Goal: Task Accomplishment & Management: Manage account settings

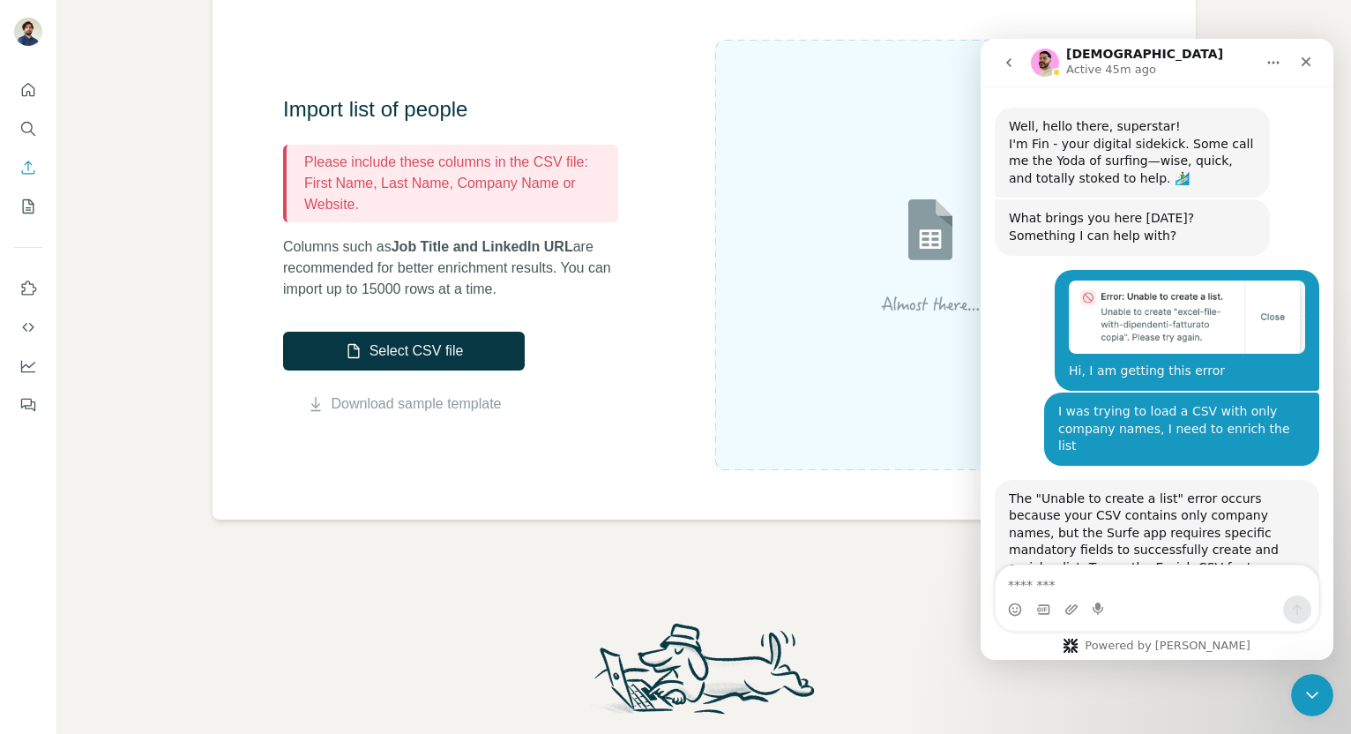
scroll to position [3813, 0]
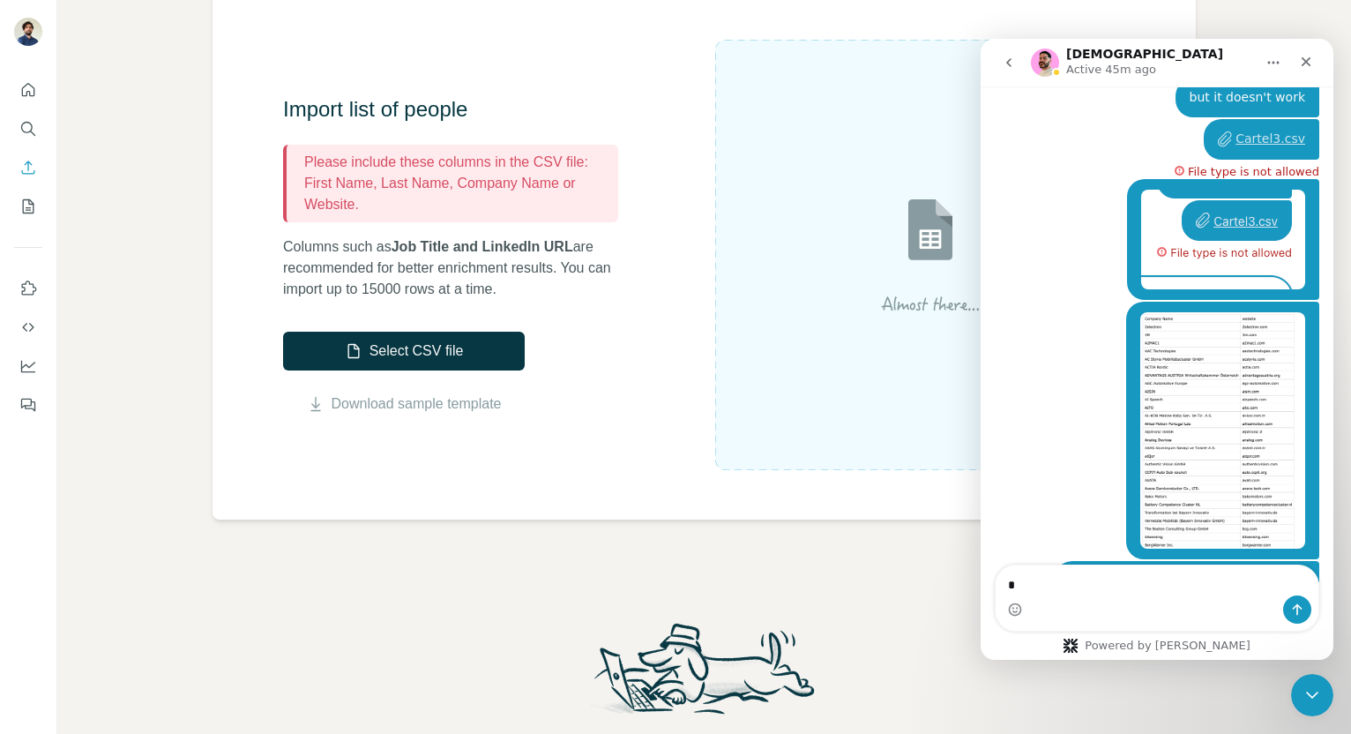
type textarea "**"
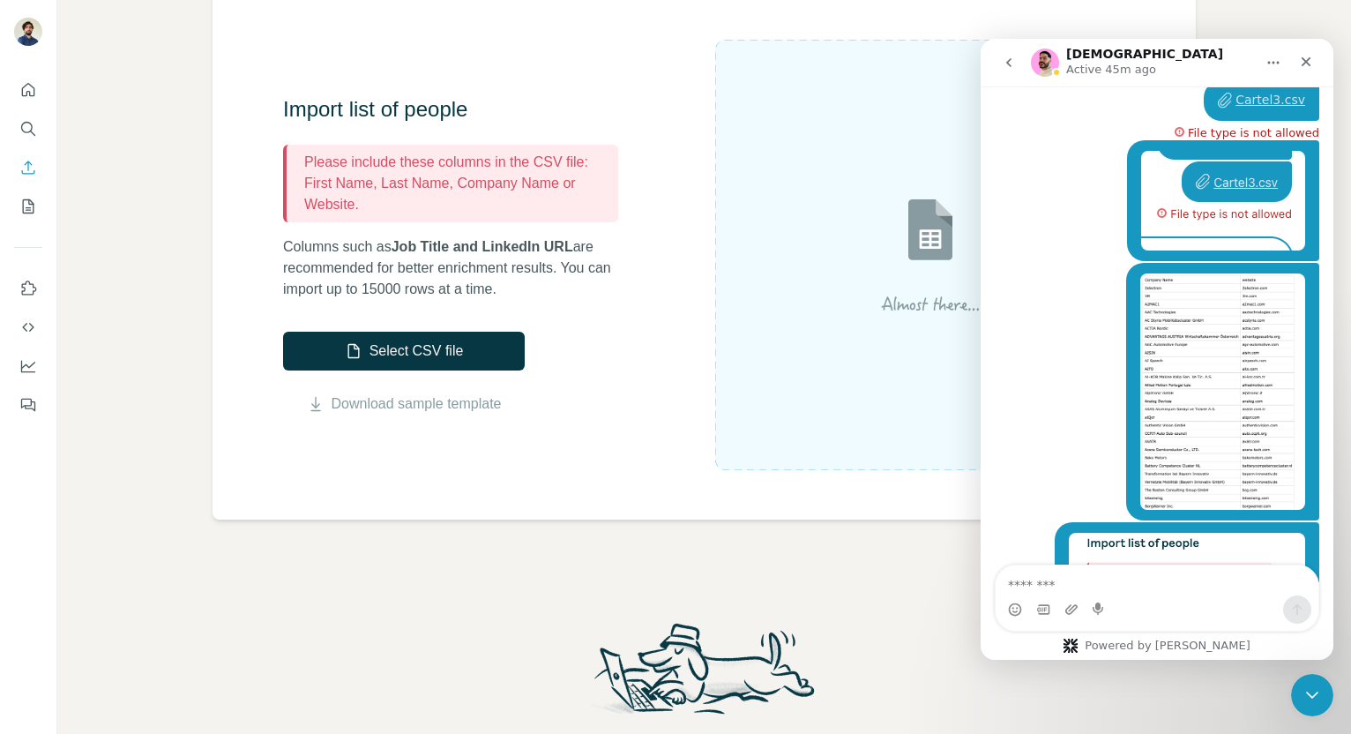
scroll to position [3853, 0]
type textarea "**********"
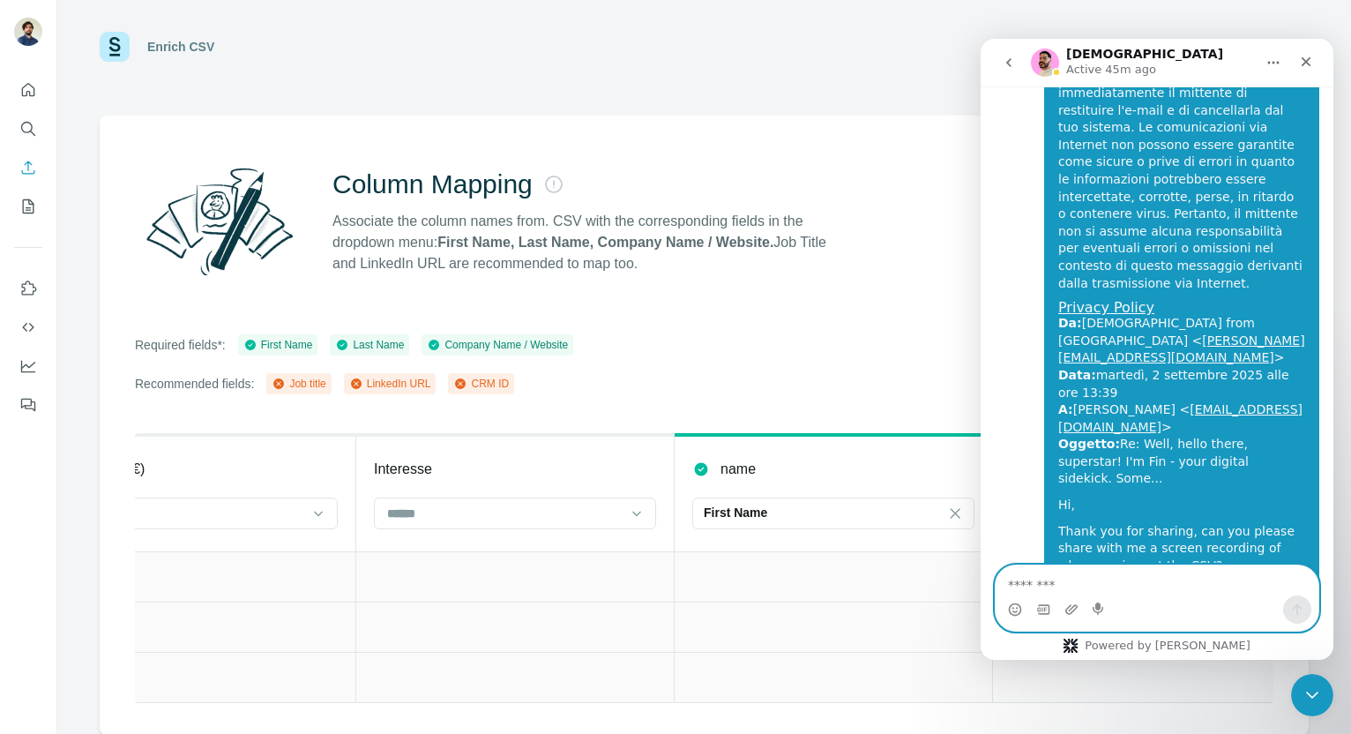
scroll to position [0, 2682]
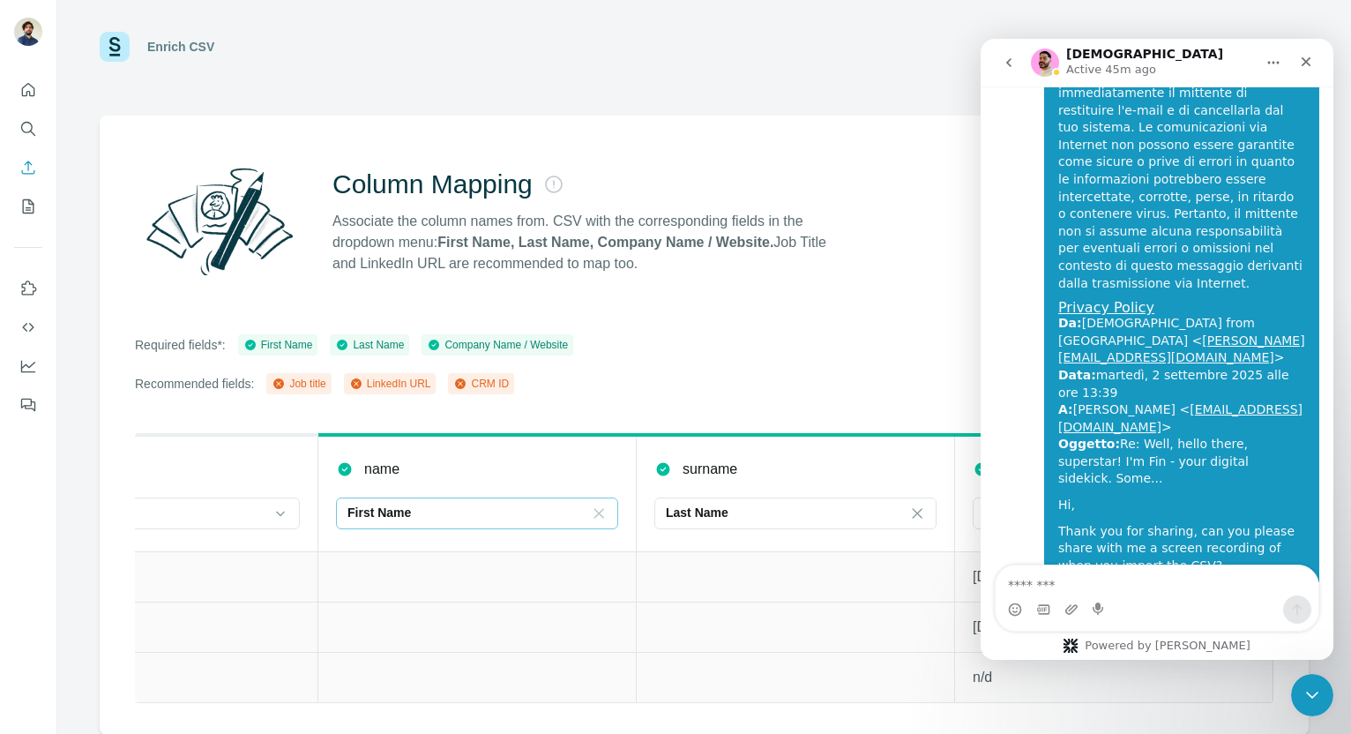
click at [599, 520] on icon at bounding box center [599, 513] width 18 height 18
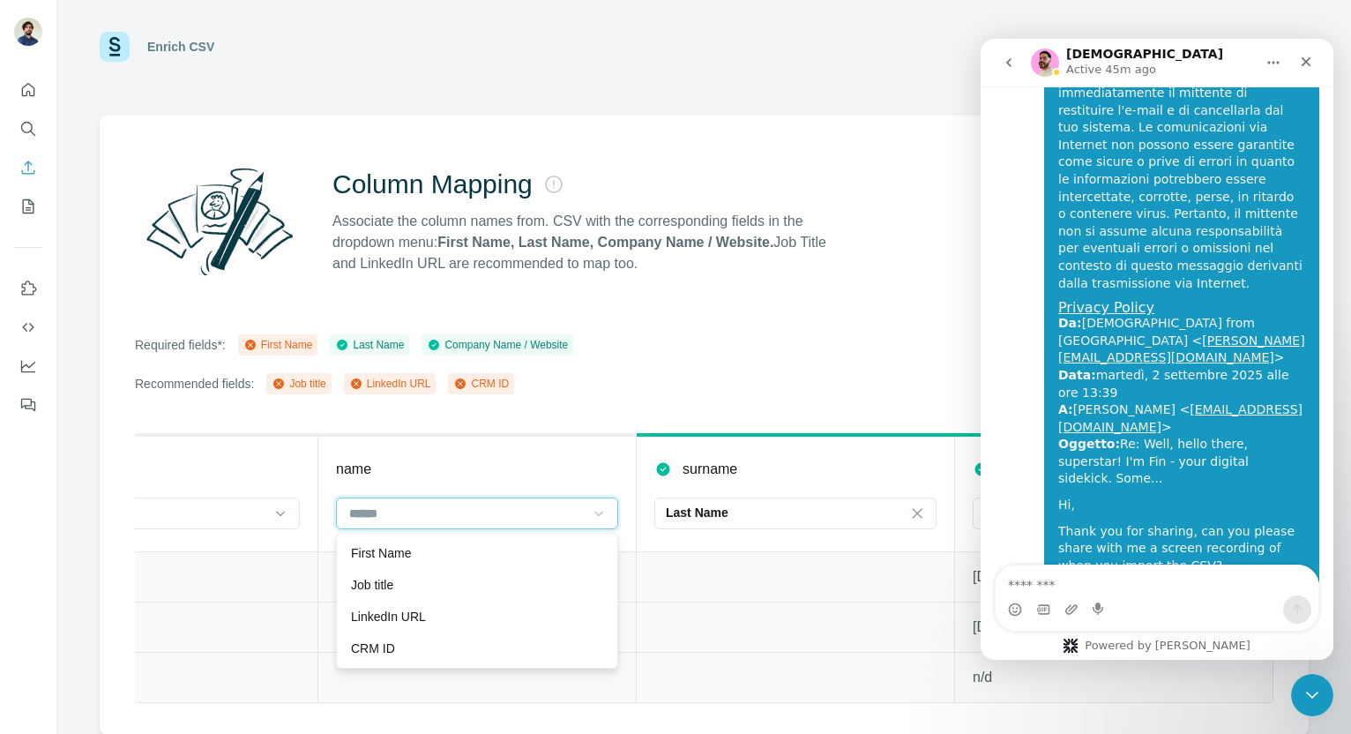
scroll to position [0, 0]
click at [925, 516] on icon at bounding box center [917, 513] width 18 height 18
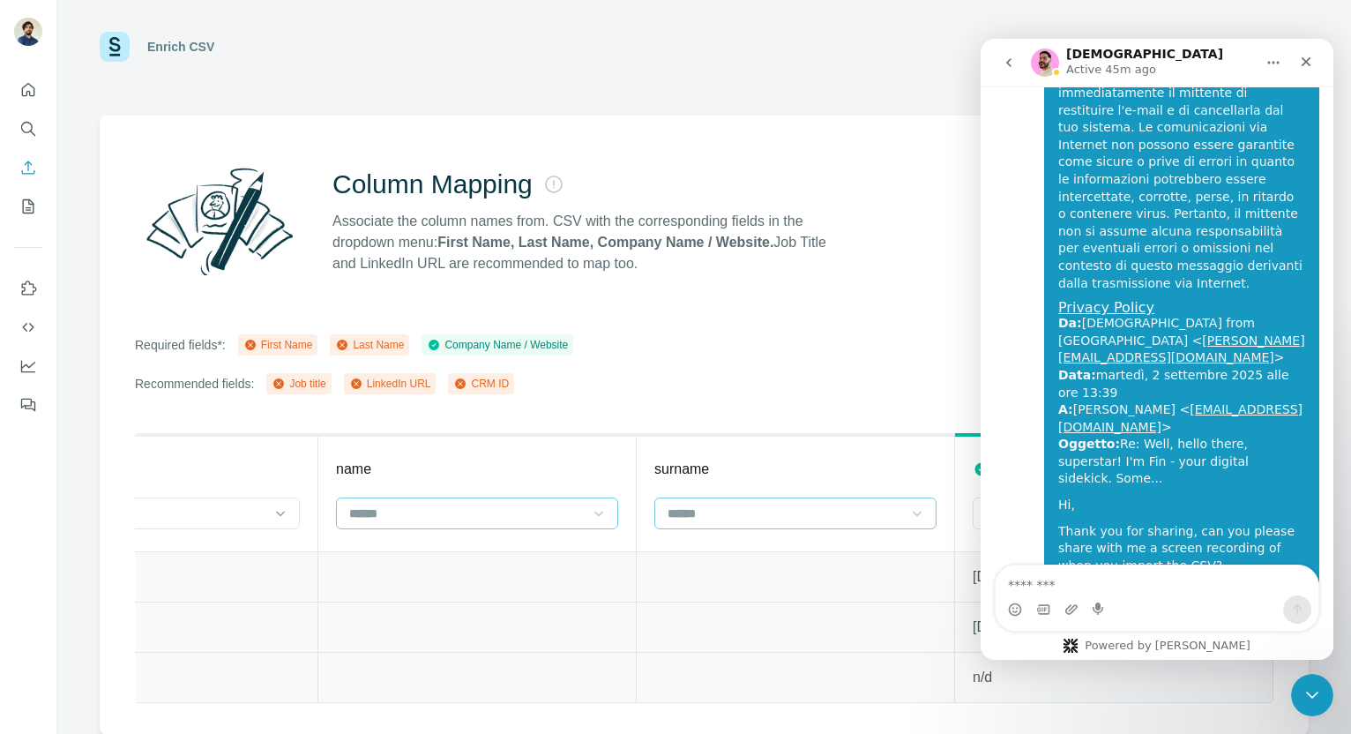
click at [954, 152] on div "Column Mapping Associate the column names from. CSV with the corresponding fiel…" at bounding box center [704, 424] width 1209 height 619
click at [1006, 63] on icon "go back" at bounding box center [1009, 63] width 14 height 14
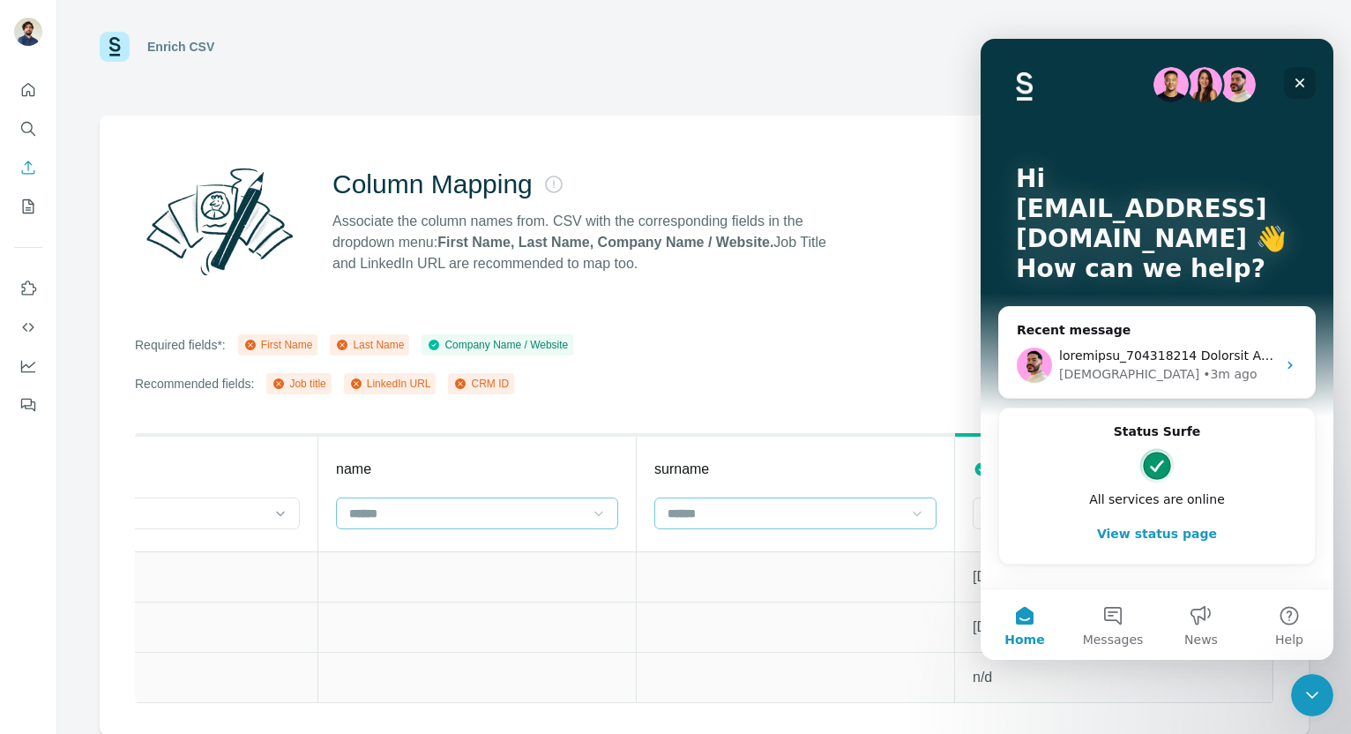
click at [1300, 83] on icon "Close" at bounding box center [1300, 83] width 10 height 10
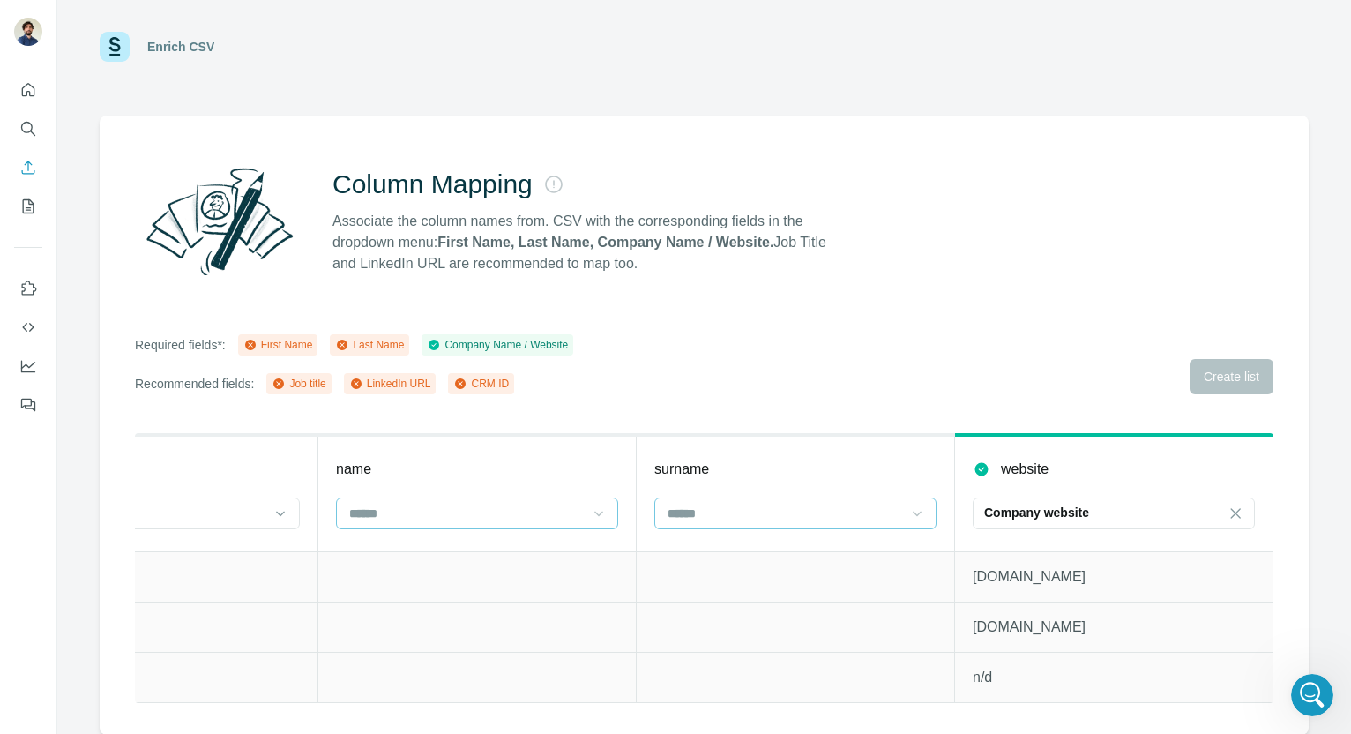
click at [1244, 383] on div "Required fields*: First Name Last Name Company Name / Website Recommended field…" at bounding box center [704, 364] width 1138 height 60
click at [19, 211] on icon "My lists" at bounding box center [28, 206] width 18 height 18
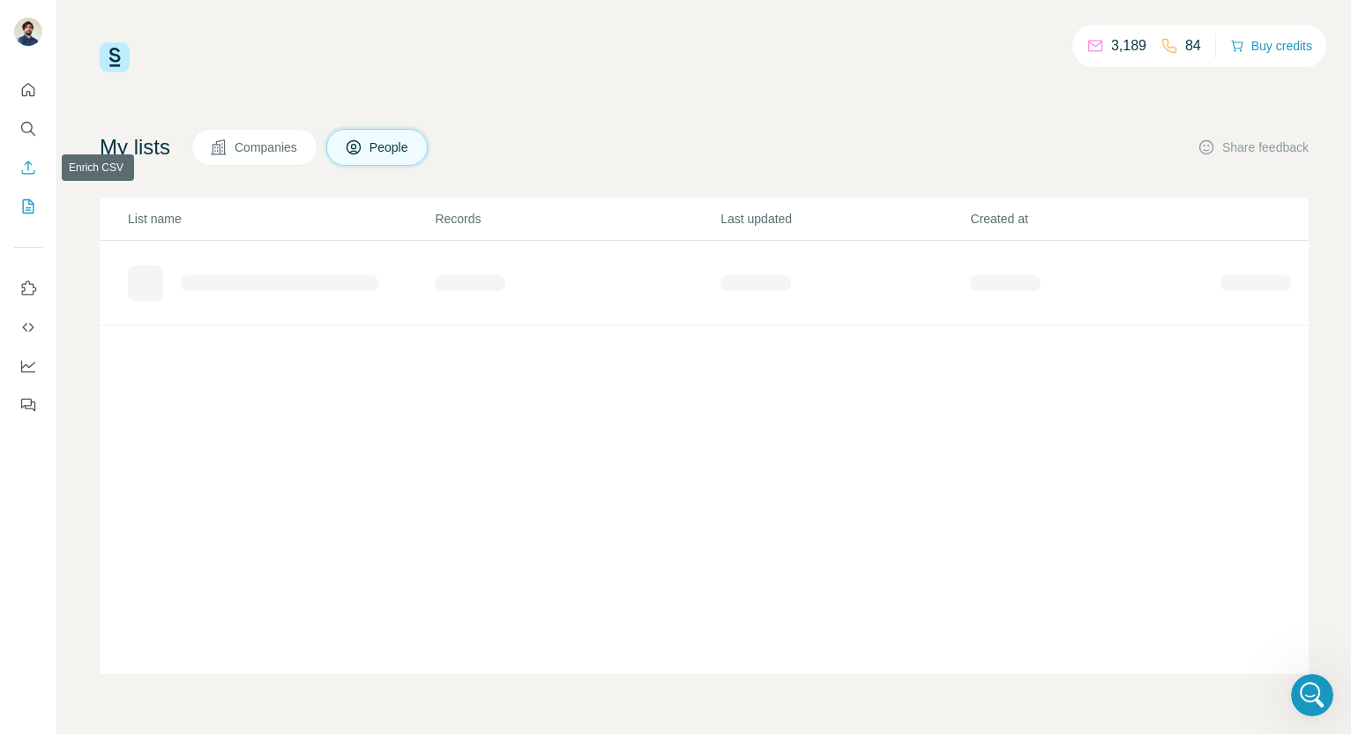
click at [26, 162] on icon "Enrich CSV" at bounding box center [28, 166] width 13 height 13
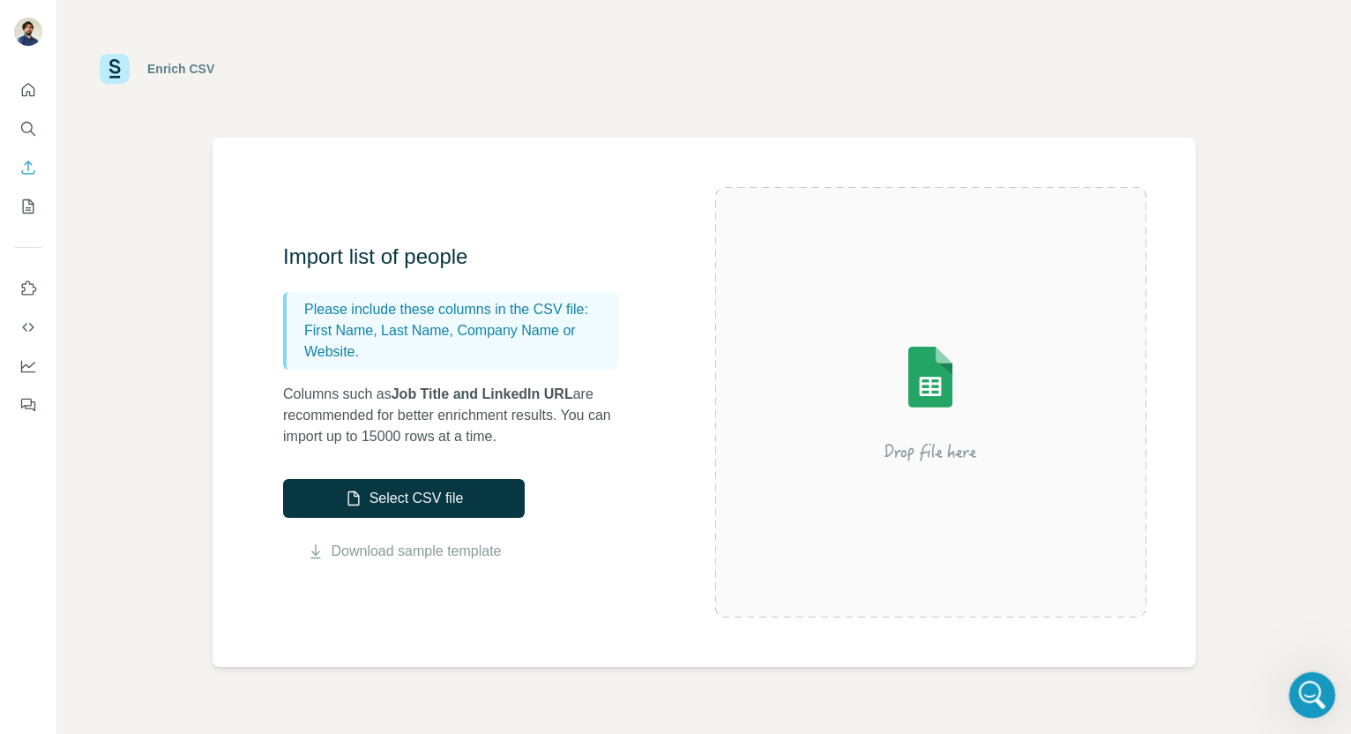
click at [1329, 711] on div at bounding box center [1312, 695] width 47 height 47
click at [1313, 690] on icon "Open Intercom Messenger" at bounding box center [1309, 692] width 29 height 29
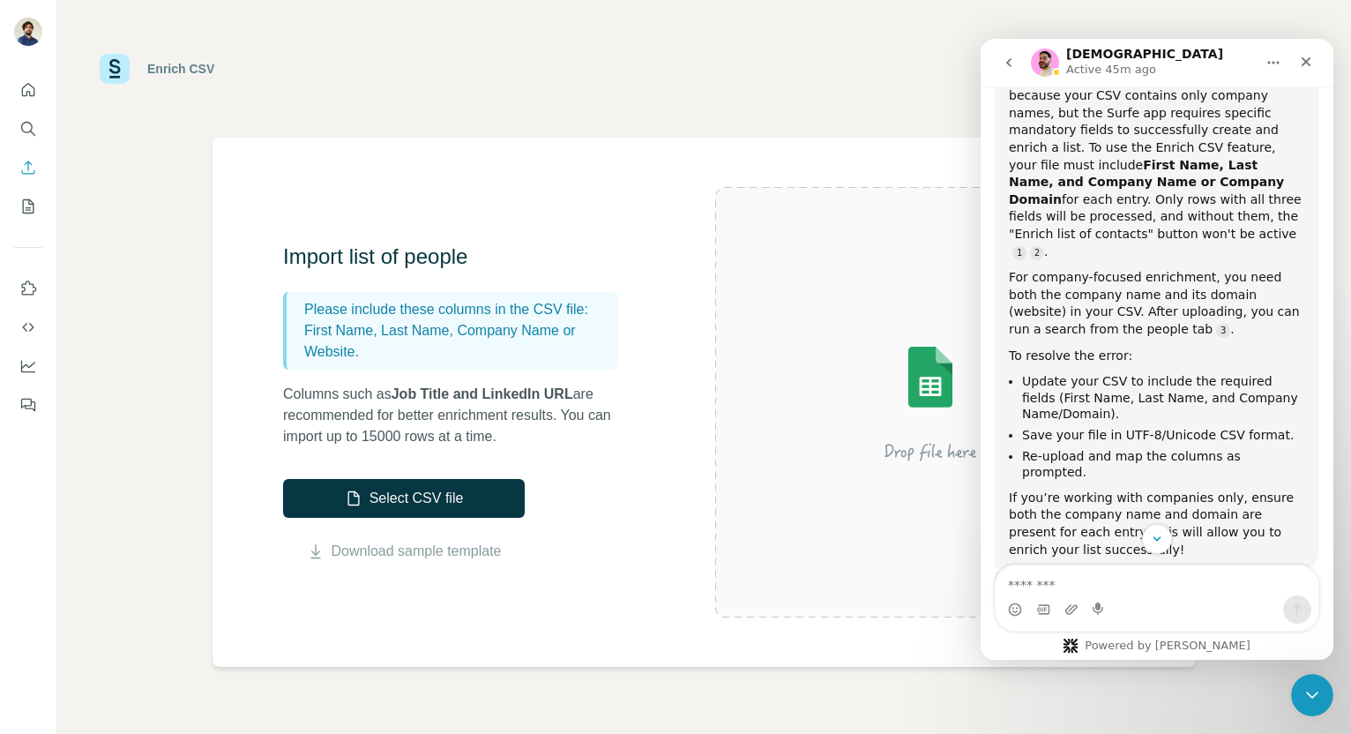
scroll to position [421, 0]
click at [1186, 304] on div "The "Unable to create a list" error occurs because your CSV contains only compa…" at bounding box center [1157, 313] width 296 height 488
click at [1216, 322] on link "Source reference 10790304:" at bounding box center [1223, 329] width 14 height 14
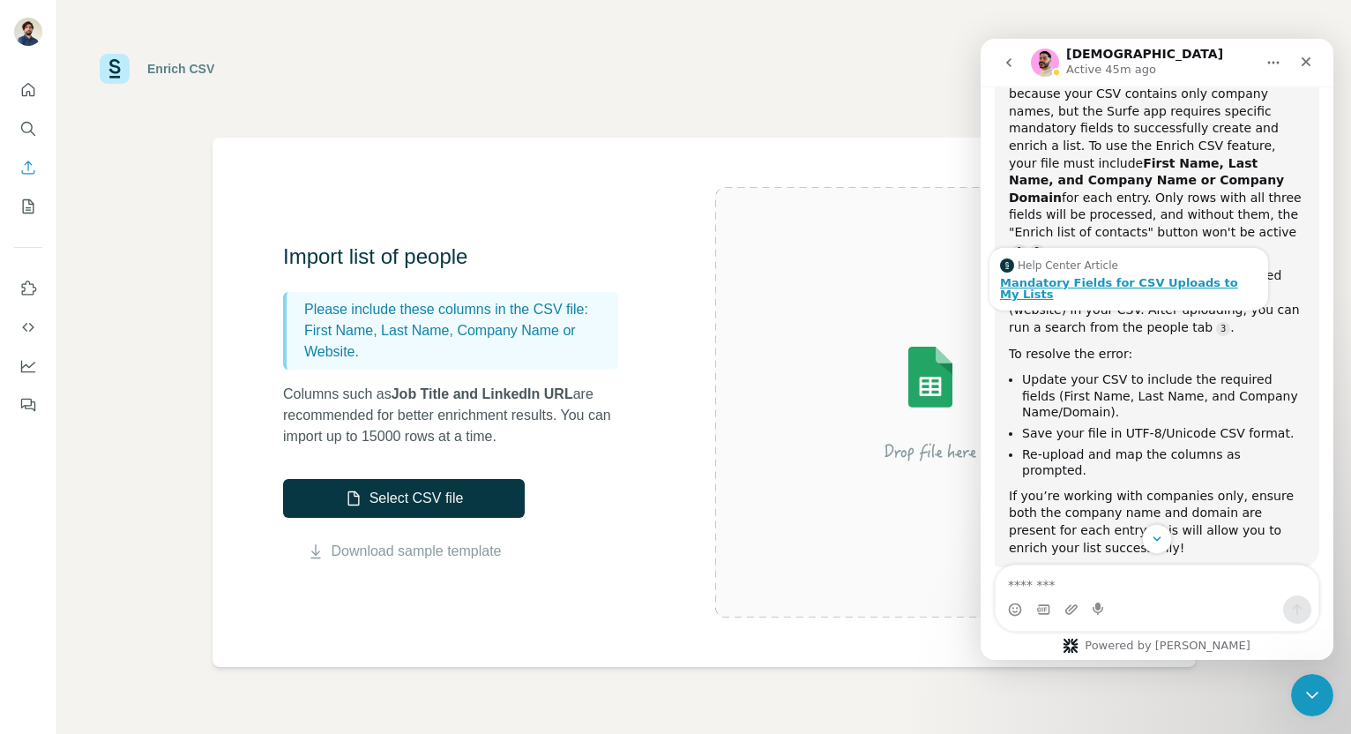
click at [1123, 277] on div "Mandatory Fields for CSV Uploads to My Lists" at bounding box center [1128, 288] width 257 height 23
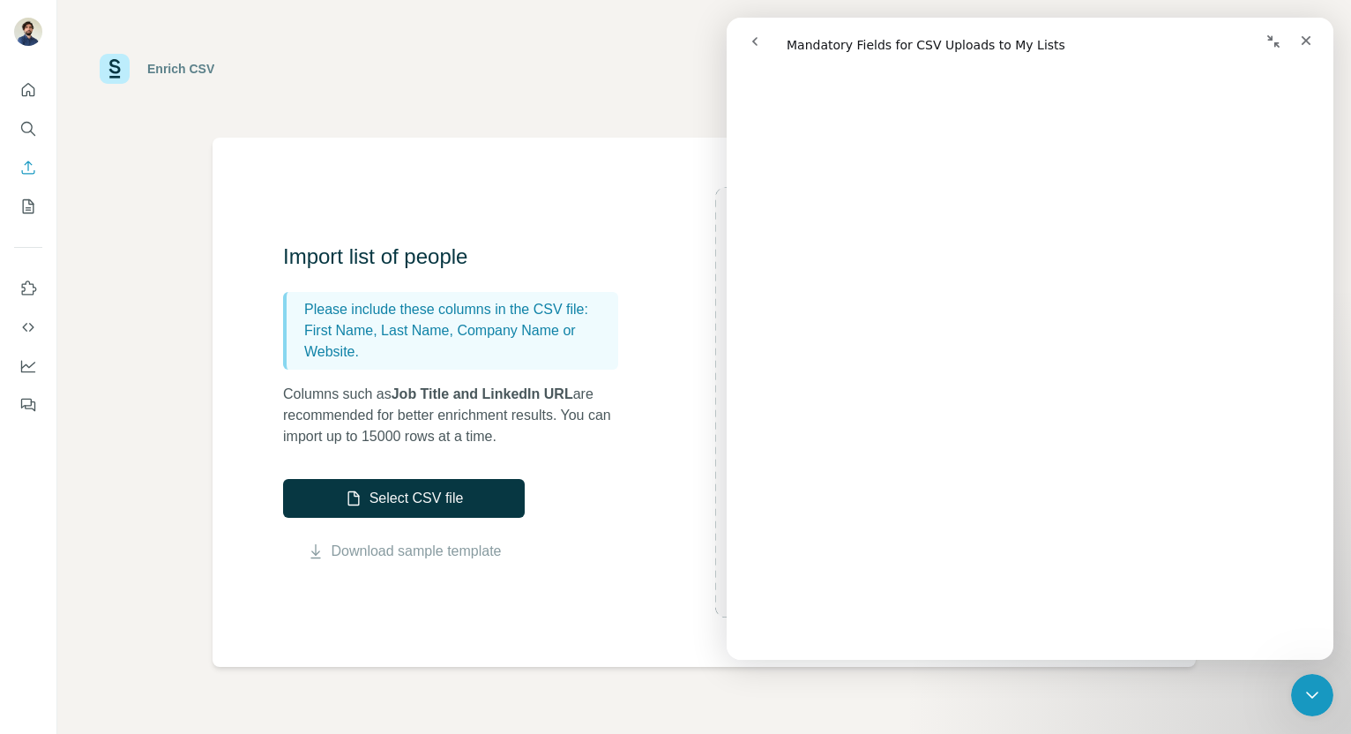
scroll to position [0, 0]
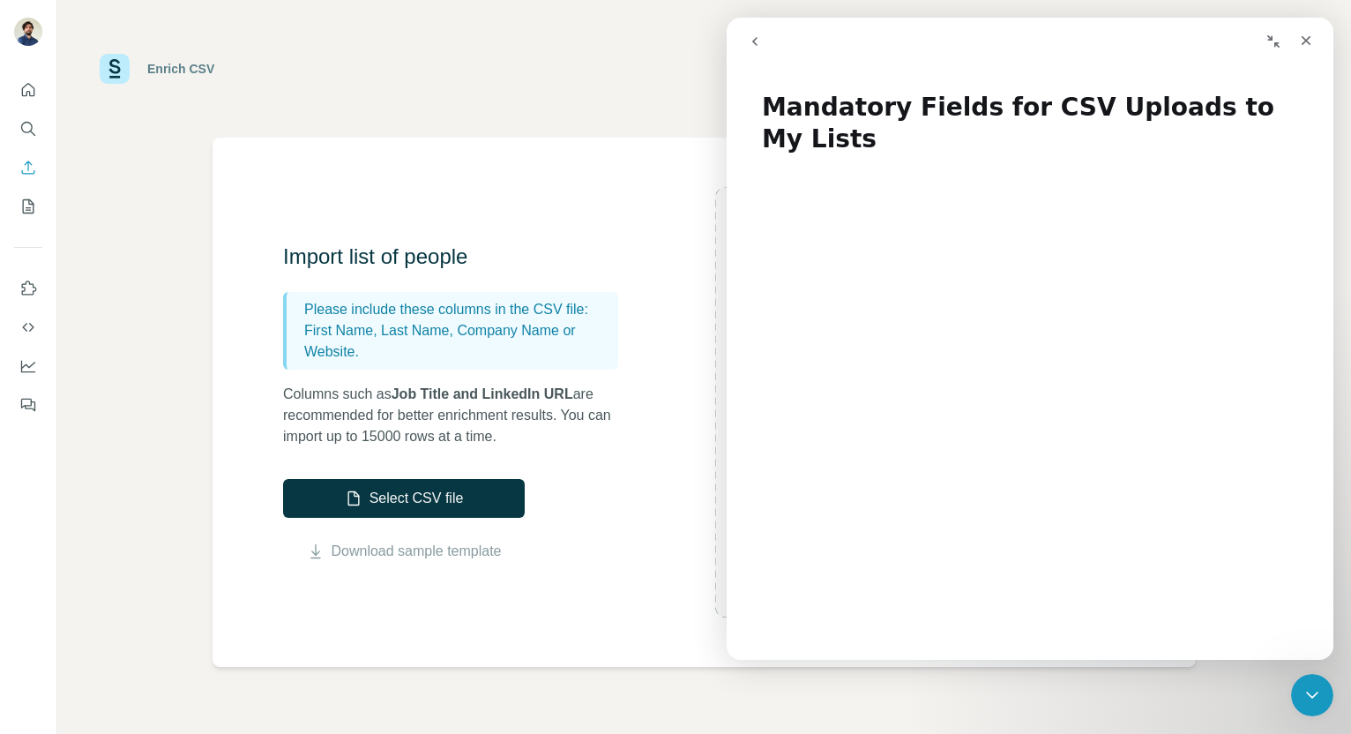
click at [660, 71] on div "Enrich CSV" at bounding box center [704, 68] width 1209 height 53
click at [756, 38] on icon "go back" at bounding box center [755, 41] width 14 height 14
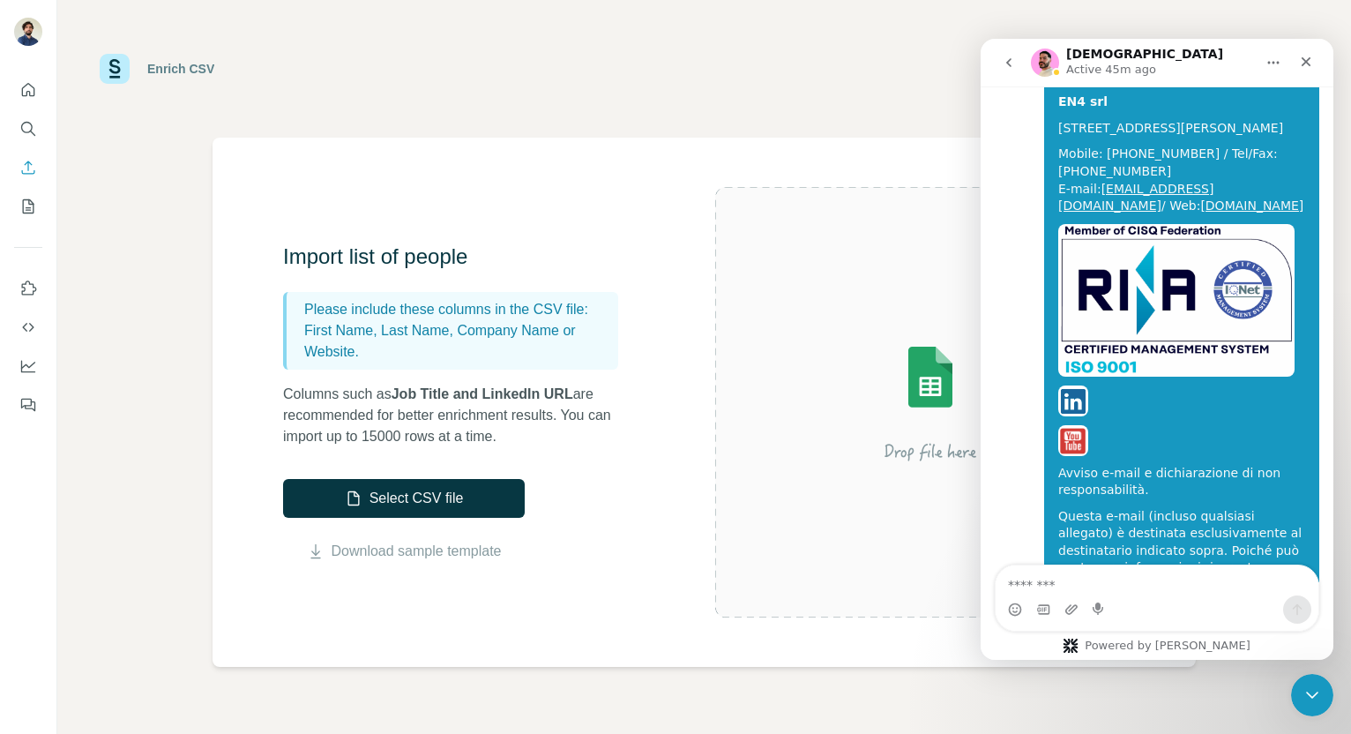
scroll to position [5411, 0]
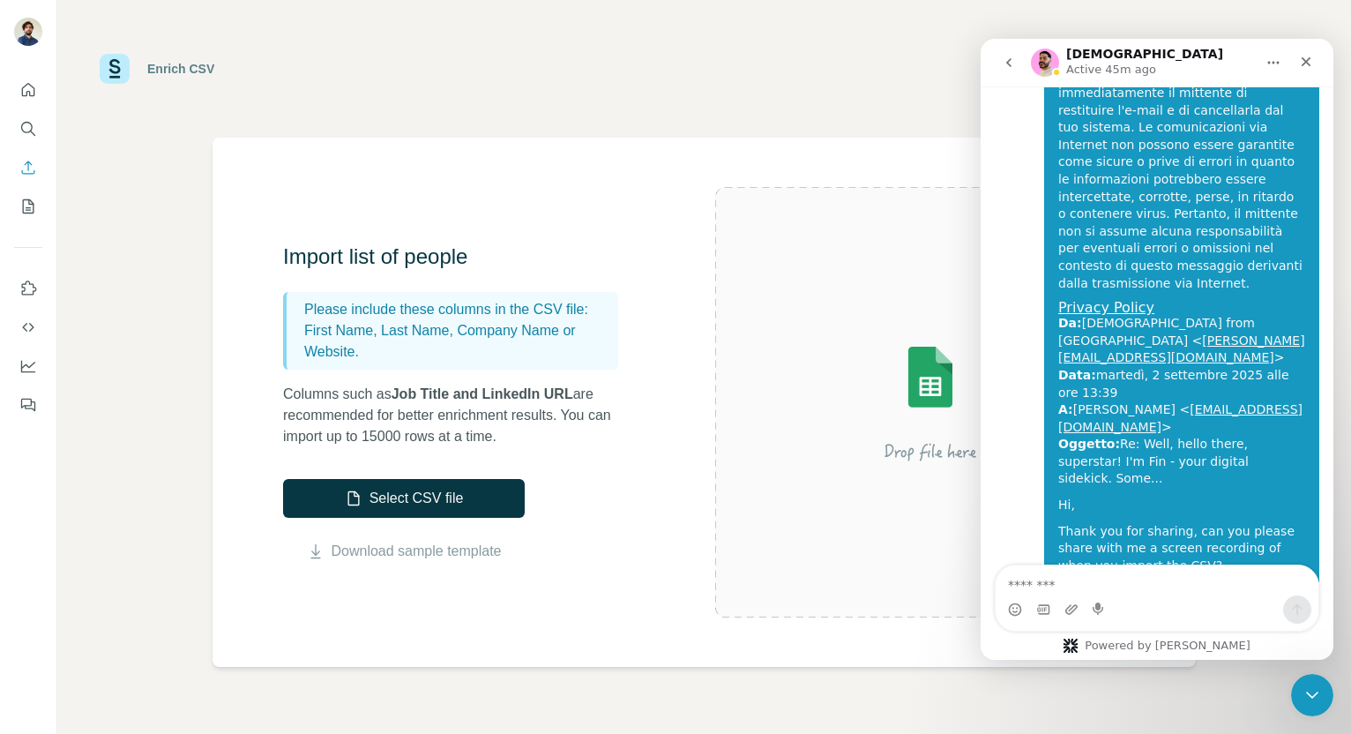
click at [799, 144] on div "Import list of people Please include these columns in the CSV file: First Name,…" at bounding box center [703, 402] width 983 height 529
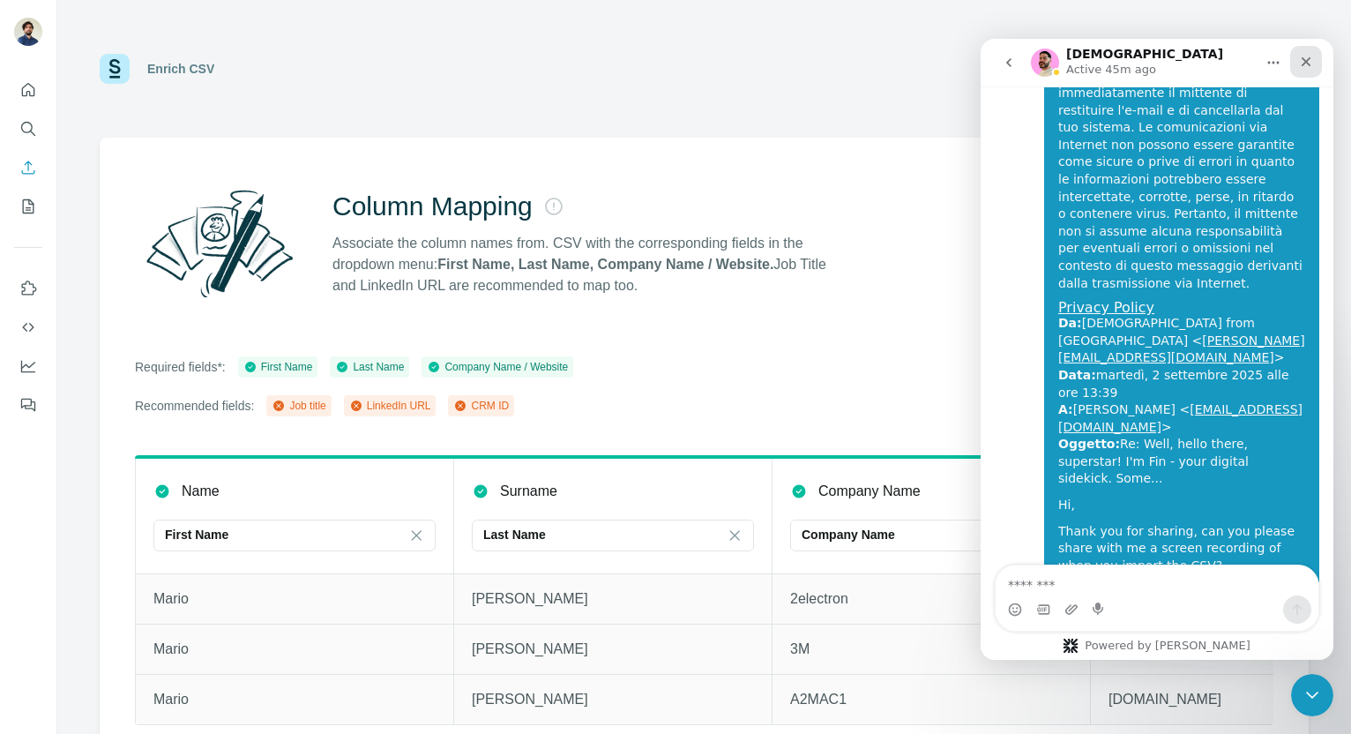
click at [1307, 59] on icon "Close" at bounding box center [1306, 62] width 14 height 14
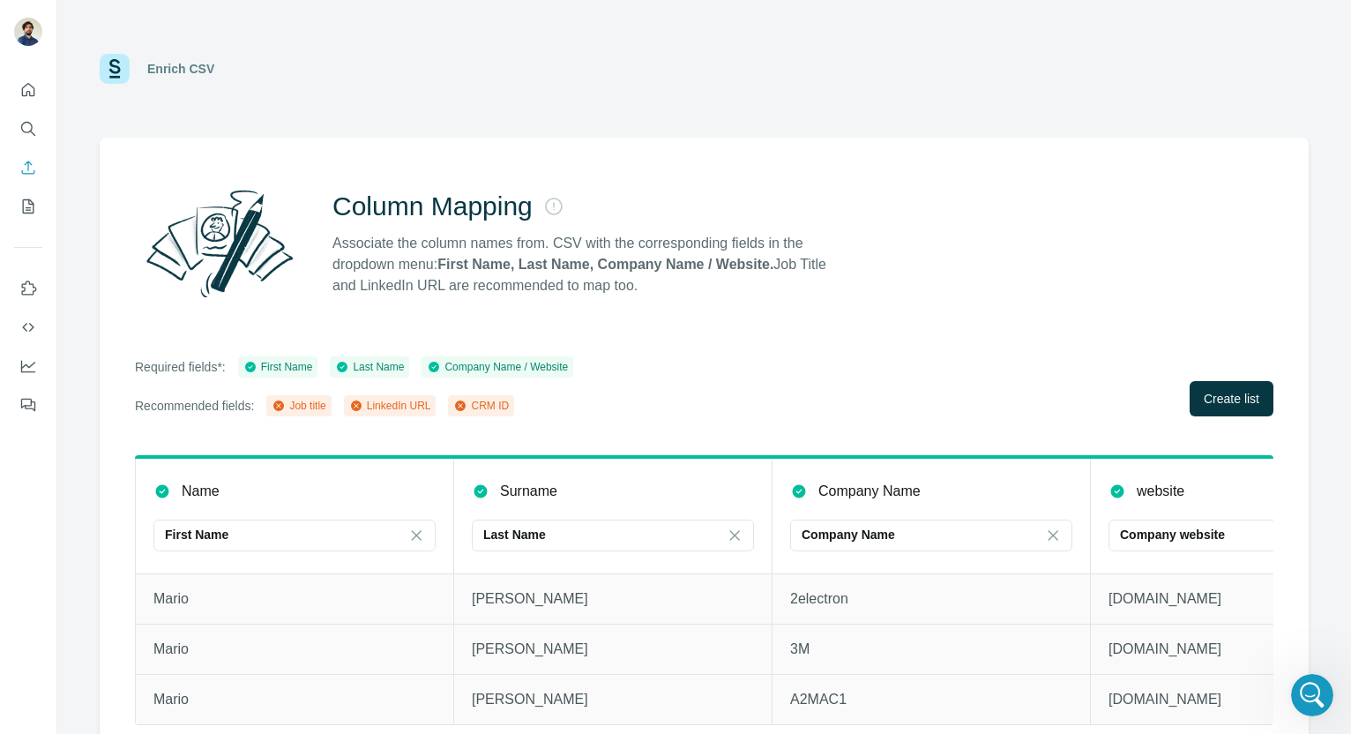
scroll to position [23, 0]
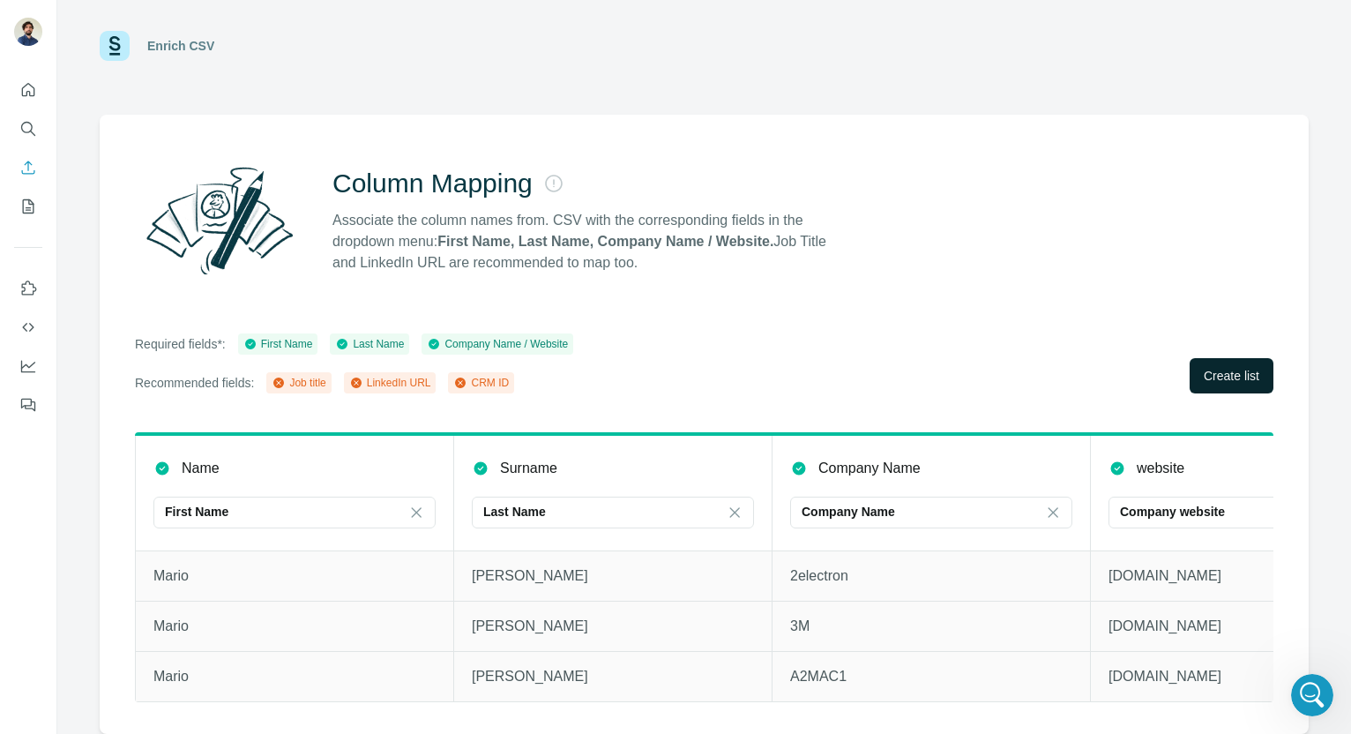
click at [1236, 378] on span "Create list" at bounding box center [1231, 376] width 56 height 18
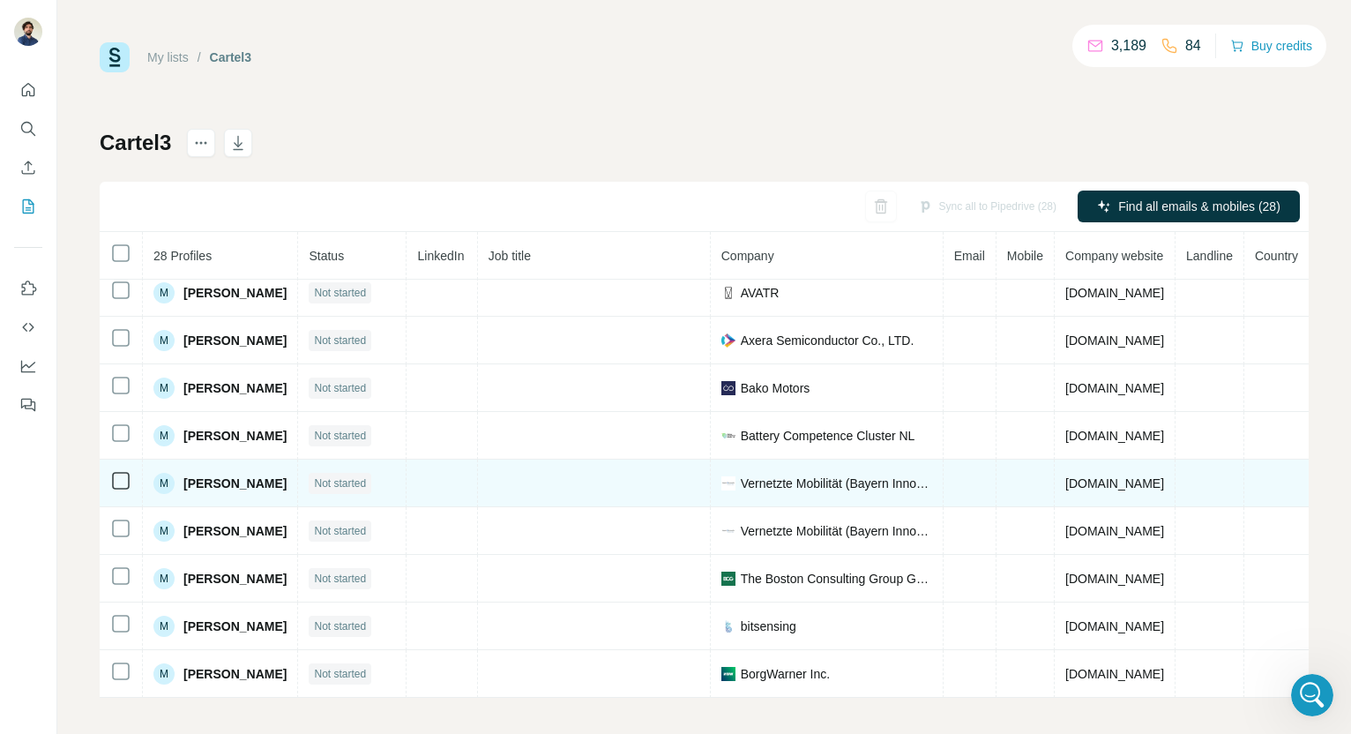
scroll to position [915, 47]
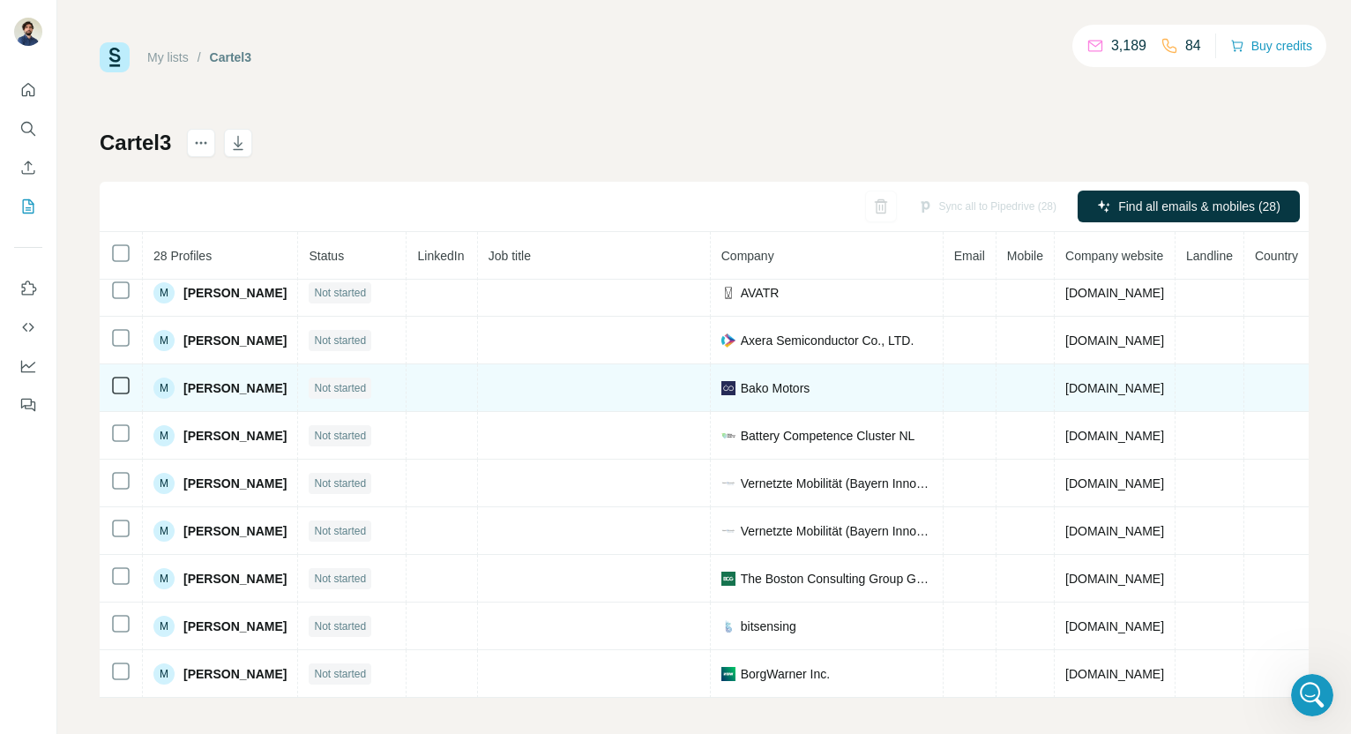
click at [741, 384] on span "Bako Motors" at bounding box center [776, 388] width 70 height 18
click at [721, 392] on img at bounding box center [728, 388] width 14 height 14
click at [943, 392] on td at bounding box center [969, 388] width 53 height 48
click at [996, 391] on td at bounding box center [1025, 388] width 58 height 48
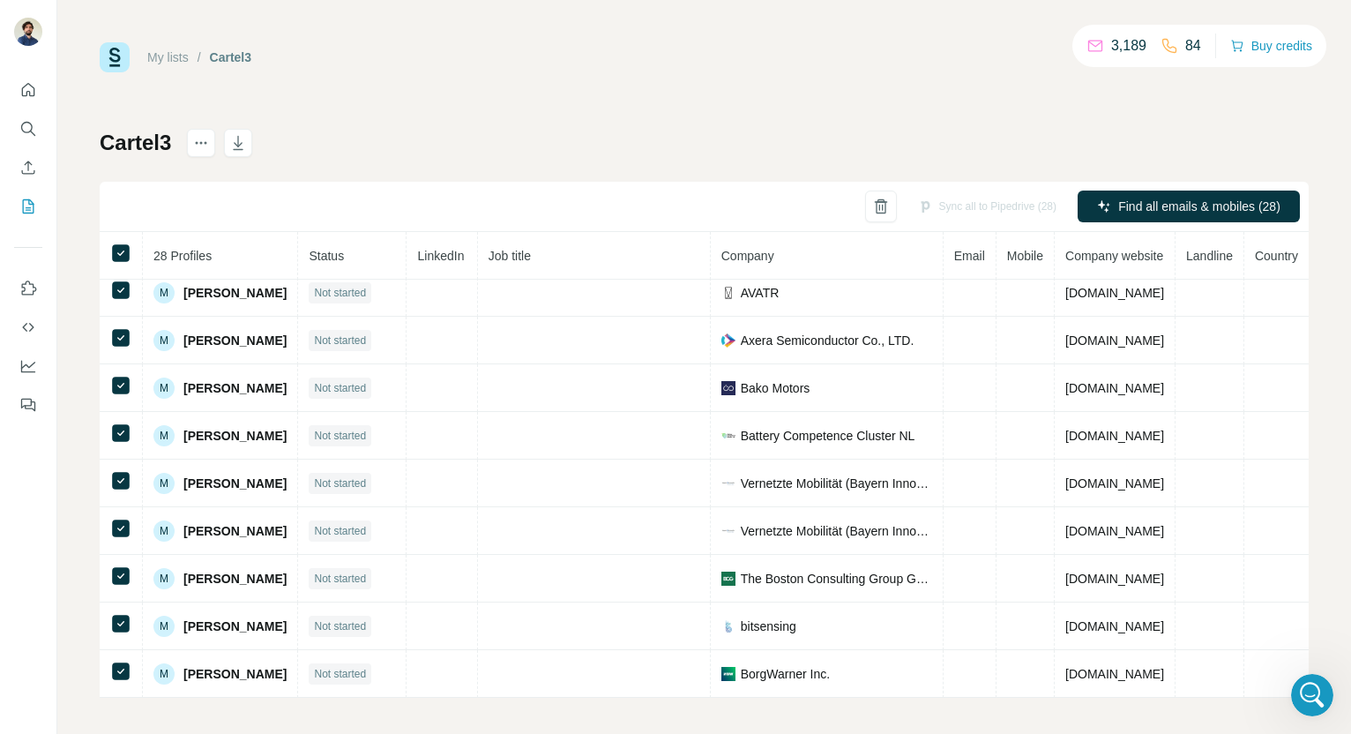
click at [458, 126] on div "My lists / Cartel3 3,189 84 Buy credits Cartel3 Sync all to Pipedrive (28) Find…" at bounding box center [704, 369] width 1209 height 655
click at [1029, 189] on div "Sync all to Pipedrive (28) Find all emails & mobiles (28)" at bounding box center [704, 207] width 1209 height 50
click at [978, 214] on div "Sync all to Pipedrive (28)" at bounding box center [986, 206] width 163 height 32
click at [643, 160] on div "Cartel3 Sync all to Pipedrive (28) Find all emails & mobiles (28) 28 Profiles S…" at bounding box center [704, 413] width 1209 height 569
click at [574, 142] on div "Cartel3 Sync all to Pipedrive (28) Find all emails & mobiles (28) 28 Profiles S…" at bounding box center [704, 413] width 1209 height 569
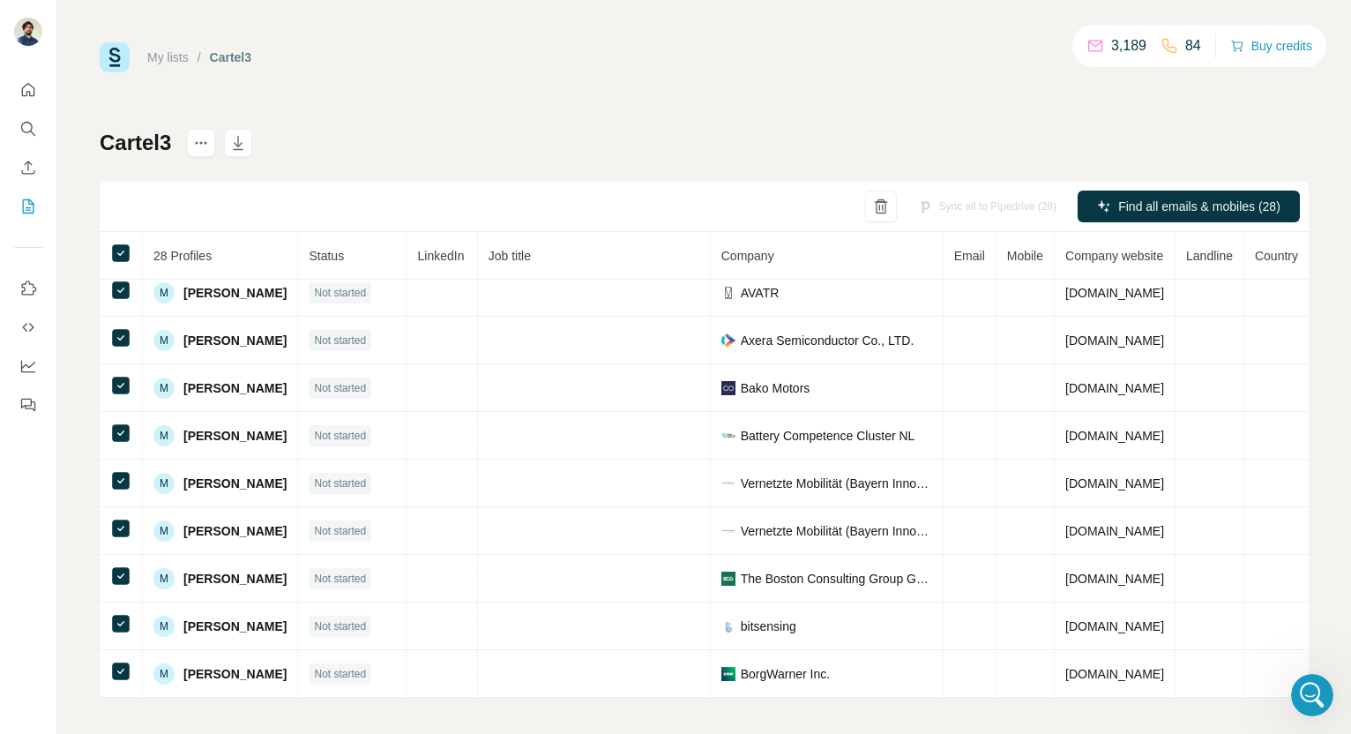
click at [1025, 212] on div "Sync all to Pipedrive (28)" at bounding box center [986, 206] width 163 height 32
click at [931, 205] on div "Sync all to Pipedrive (28)" at bounding box center [986, 206] width 163 height 32
click at [983, 205] on div "Sync all to Pipedrive (28)" at bounding box center [986, 206] width 163 height 32
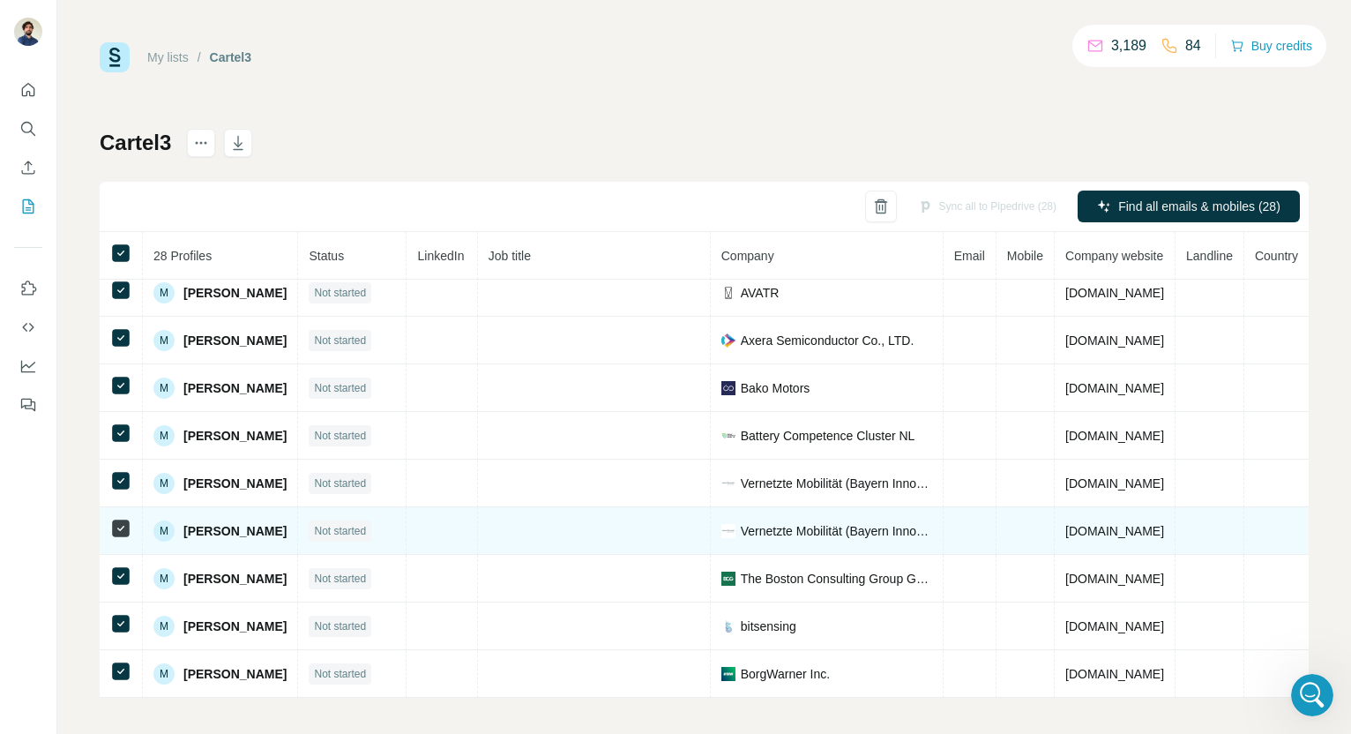
scroll to position [6, 0]
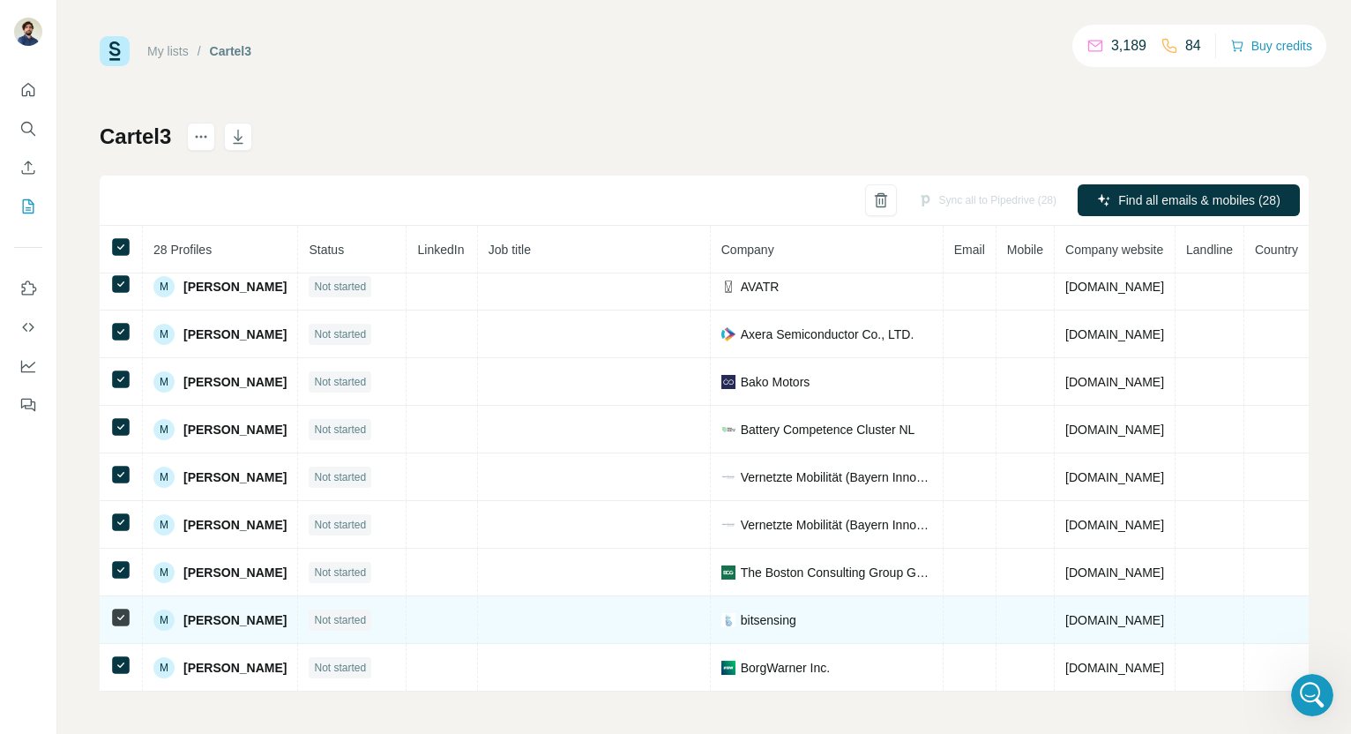
click at [741, 621] on span "bitsensing" at bounding box center [769, 620] width 56 height 18
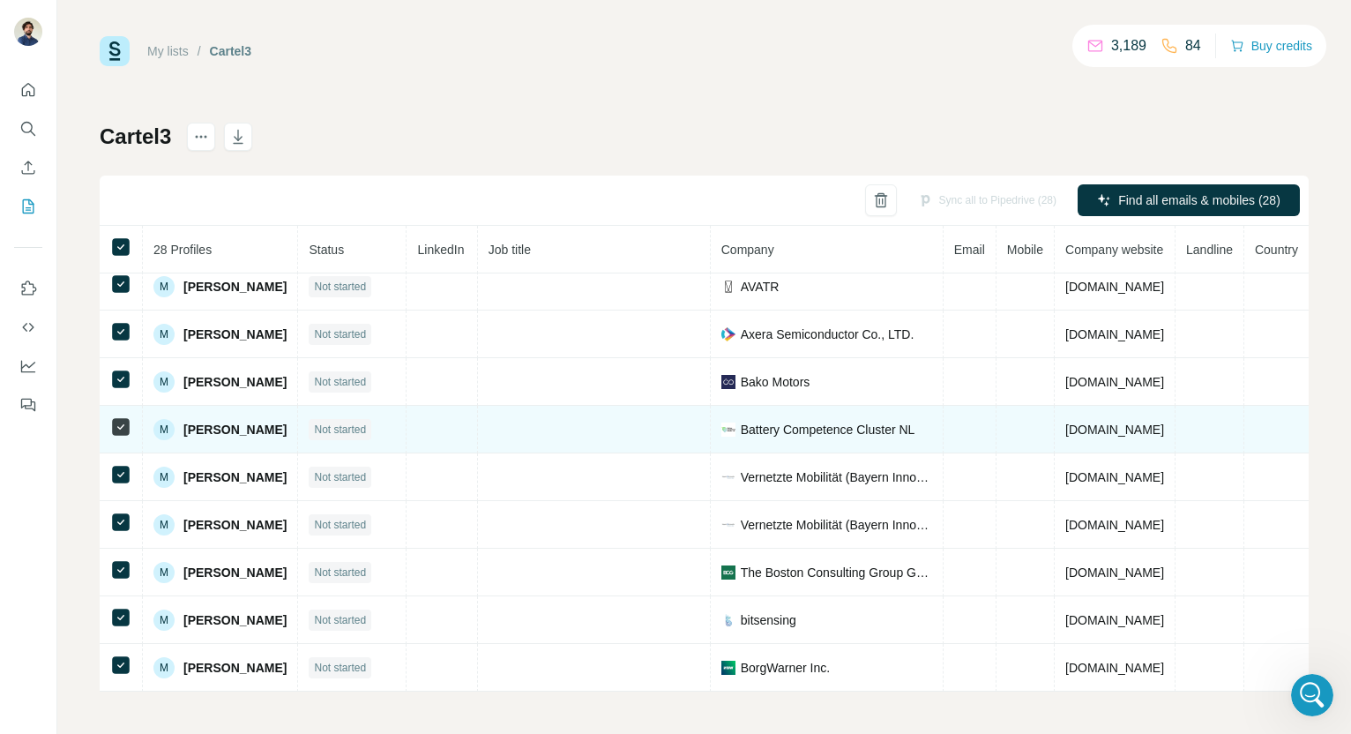
click at [741, 431] on span "Battery Competence Cluster NL" at bounding box center [828, 430] width 175 height 18
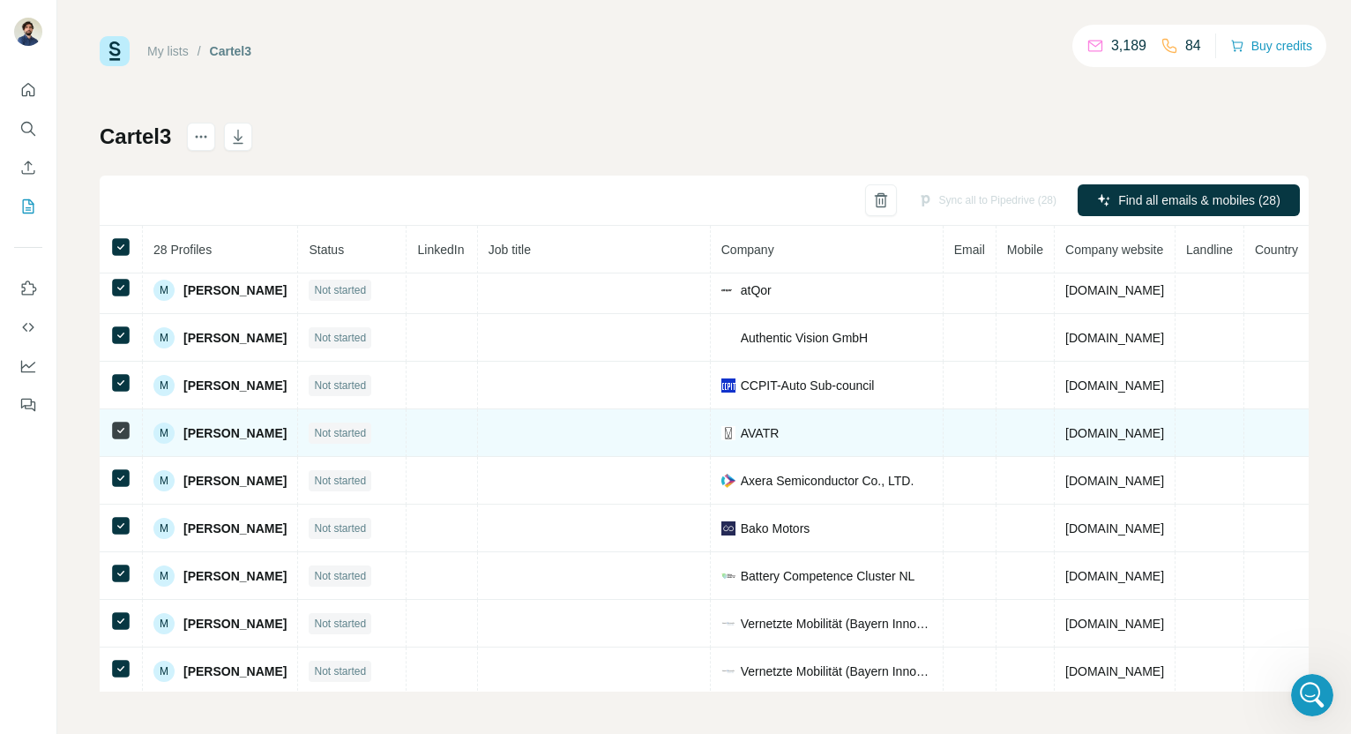
scroll to position [915, 47]
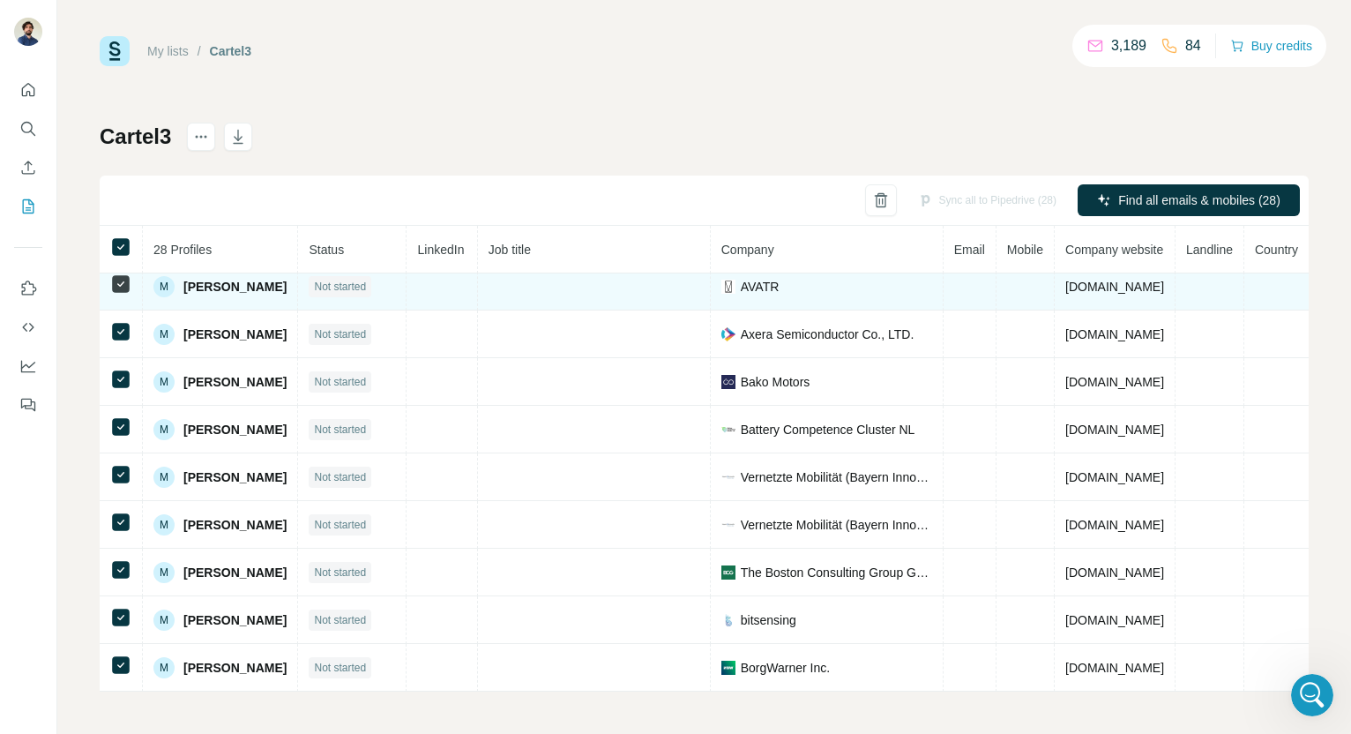
click at [741, 292] on span "AVATR" at bounding box center [760, 287] width 39 height 18
click at [741, 287] on span "AVATR" at bounding box center [760, 287] width 39 height 18
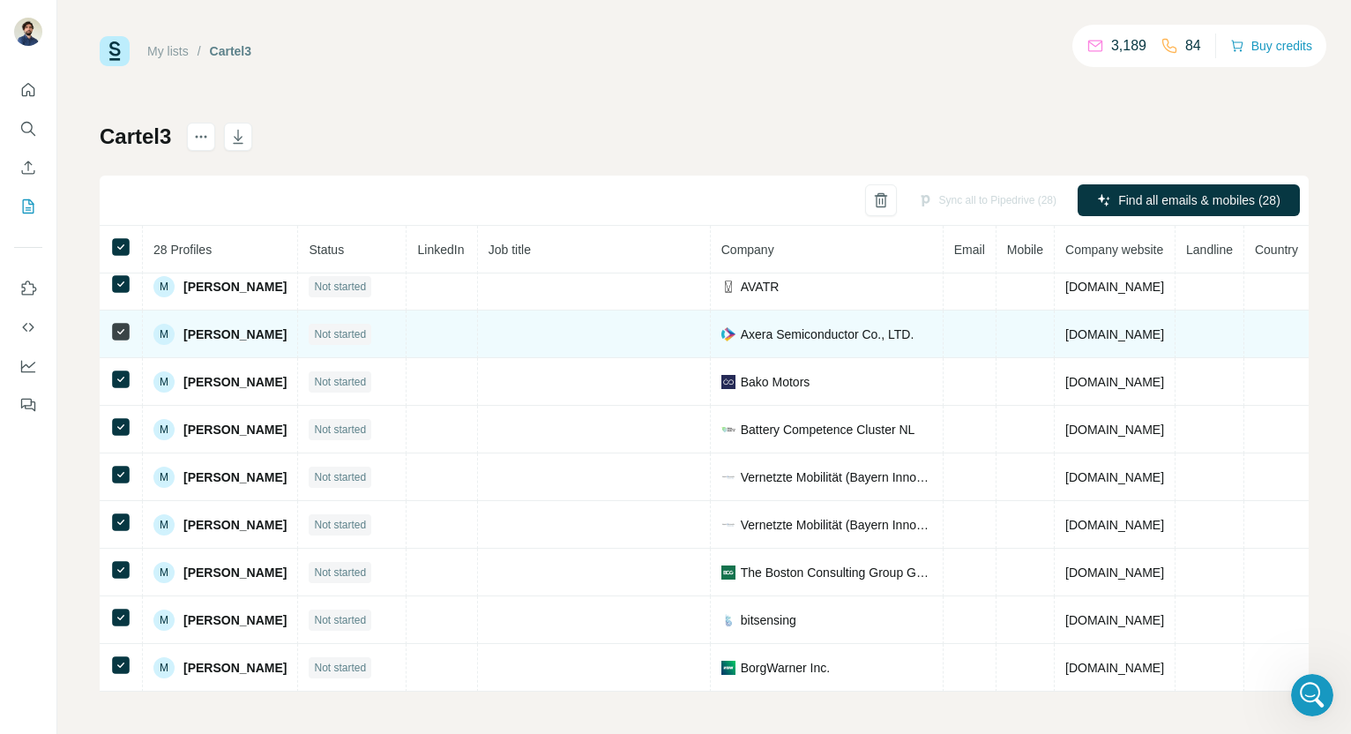
click at [711, 345] on td "Axera Semiconductor Co., LTD." at bounding box center [827, 334] width 233 height 48
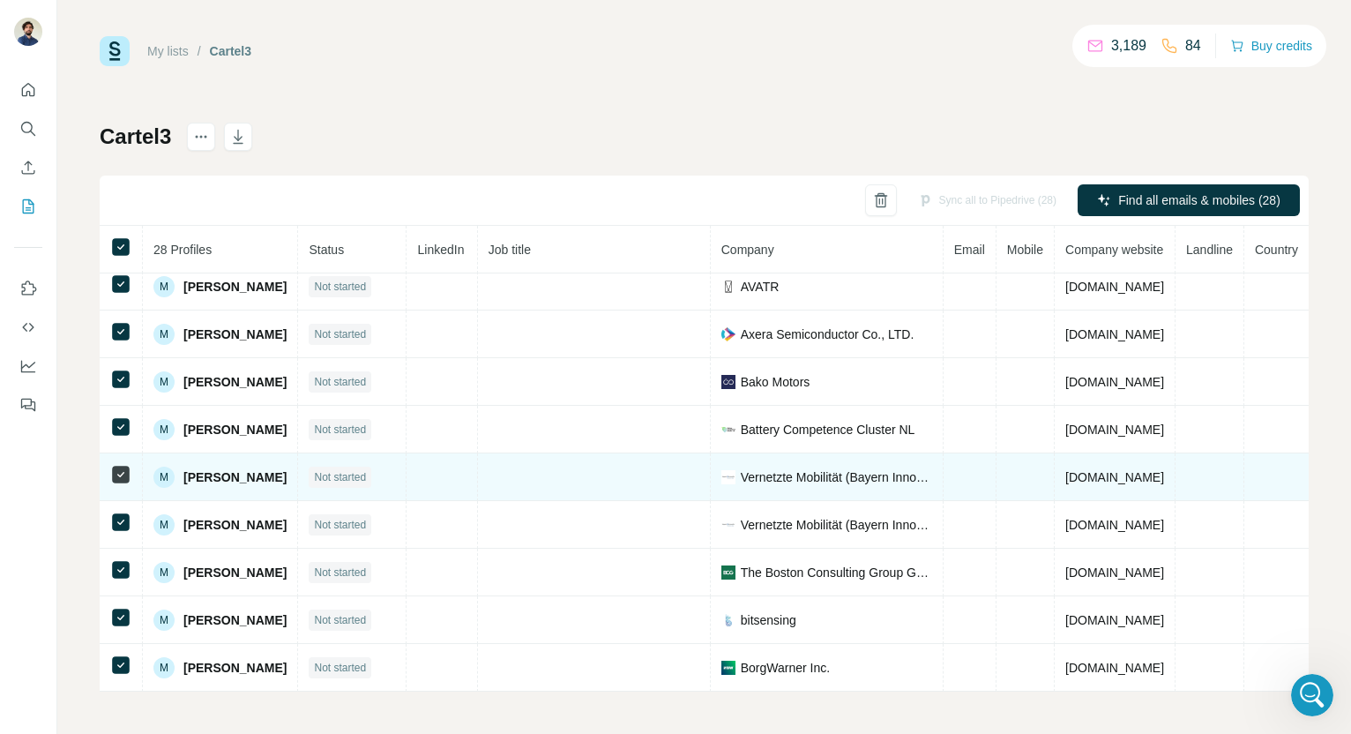
scroll to position [0, 47]
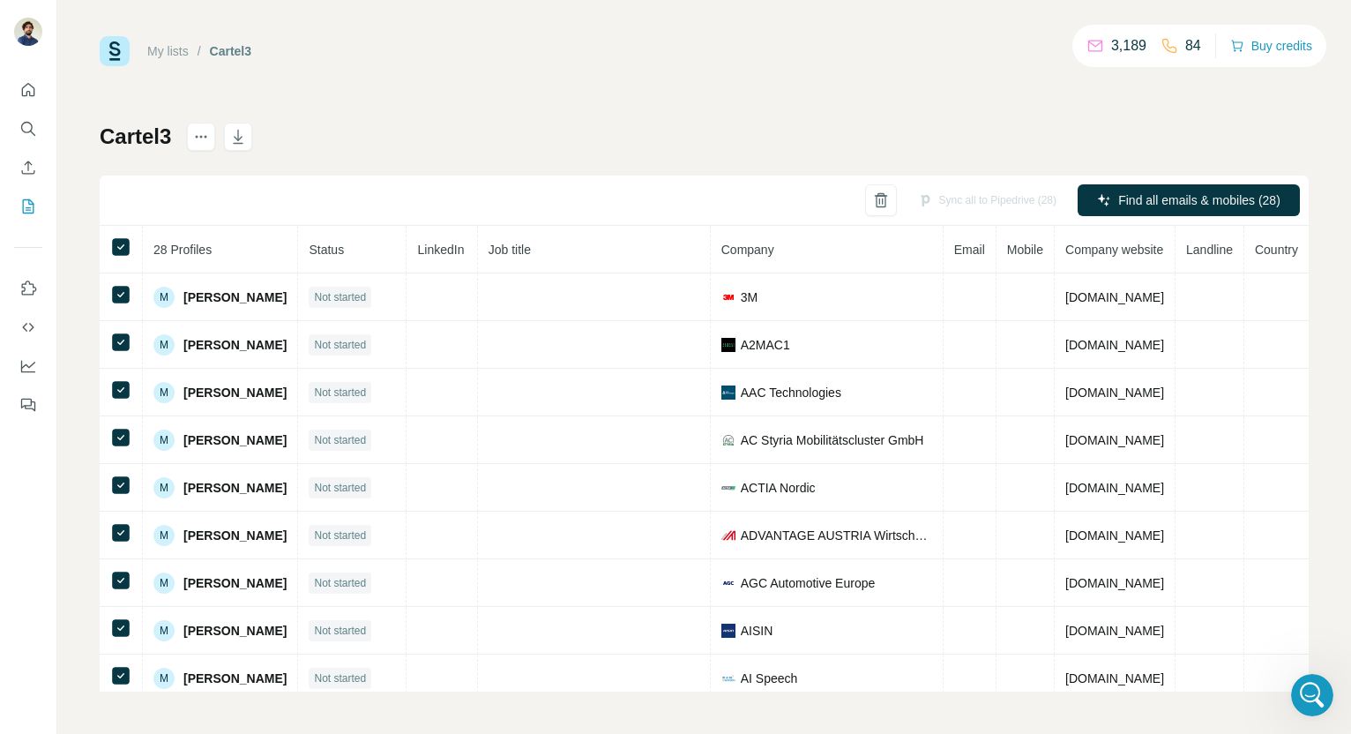
click at [861, 115] on div "My lists / Cartel3 3,189 84 Buy credits Cartel3 Sync all to Pipedrive (28) Find…" at bounding box center [704, 363] width 1209 height 655
click at [872, 199] on icon "button" at bounding box center [881, 200] width 18 height 18
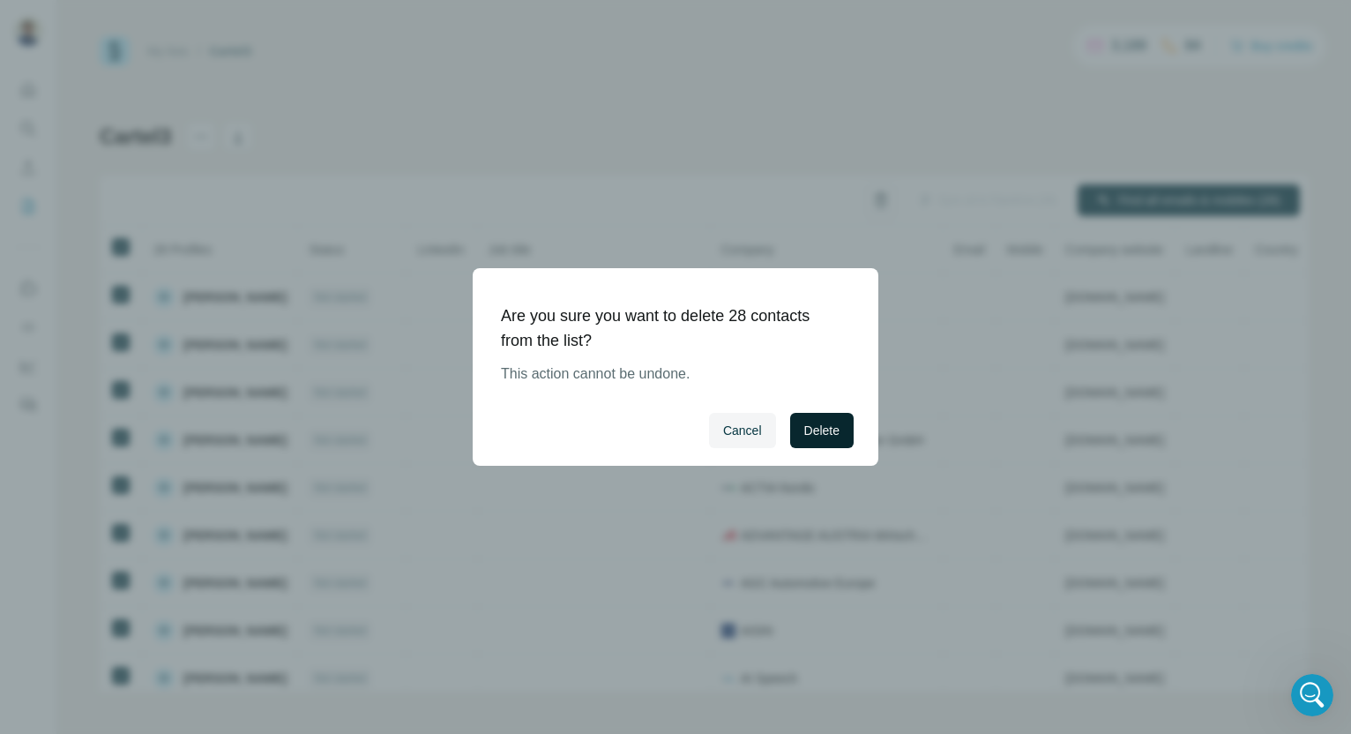
click at [812, 436] on span "Delete" at bounding box center [821, 430] width 35 height 18
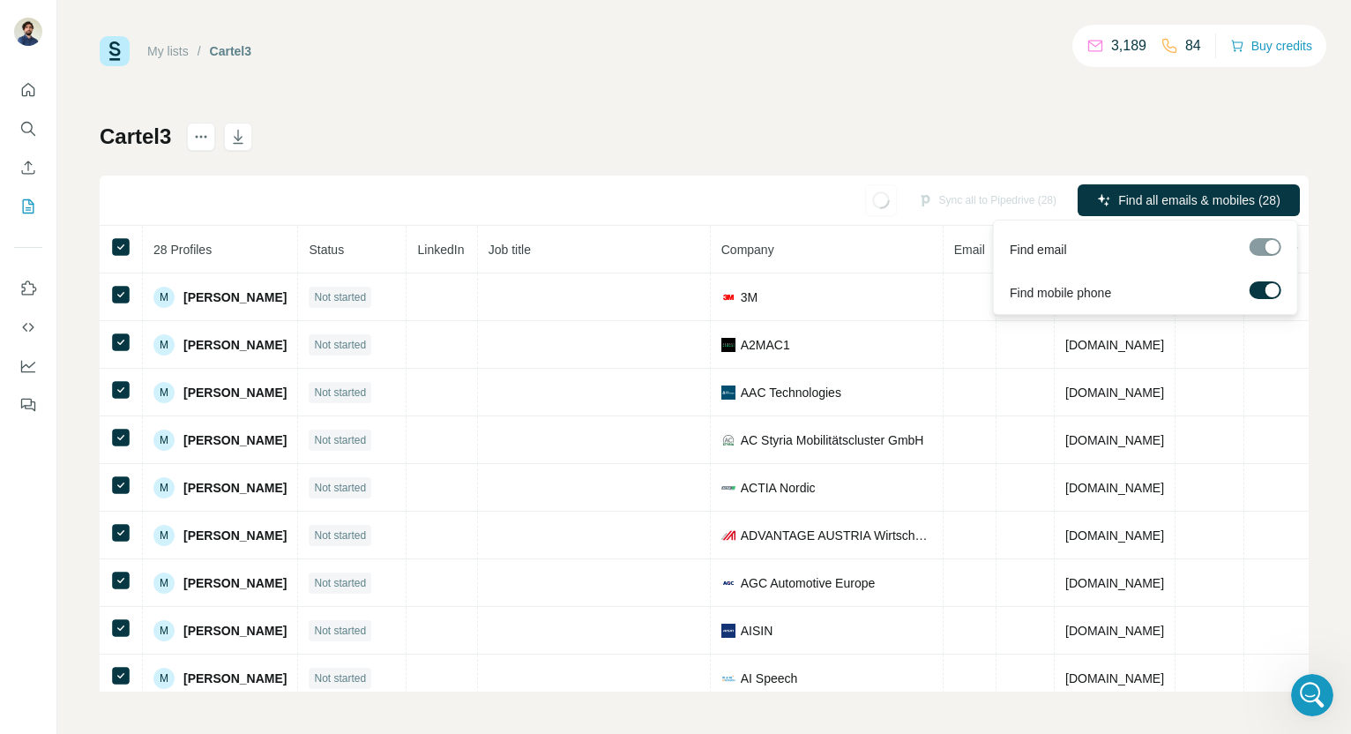
scroll to position [0, 0]
